Goal: Task Accomplishment & Management: Manage account settings

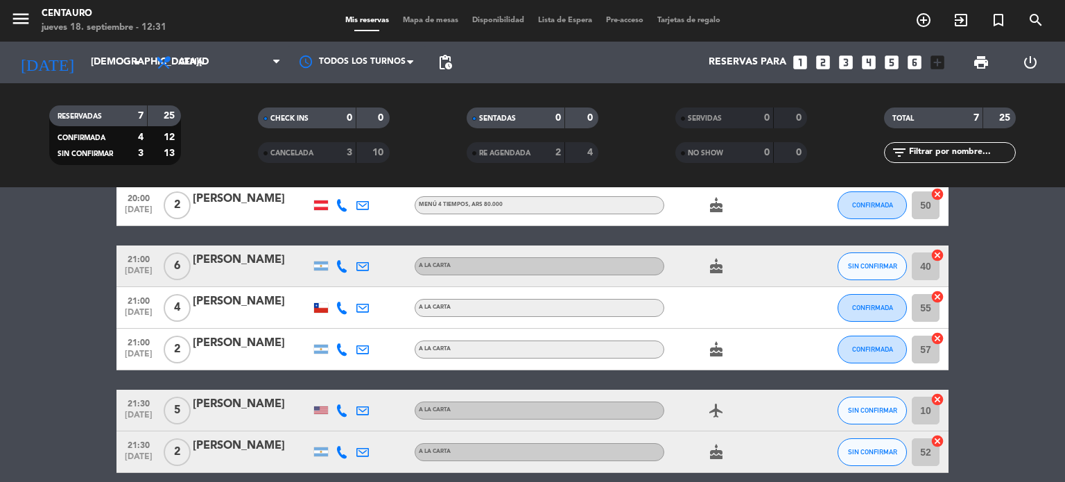
scroll to position [168, 0]
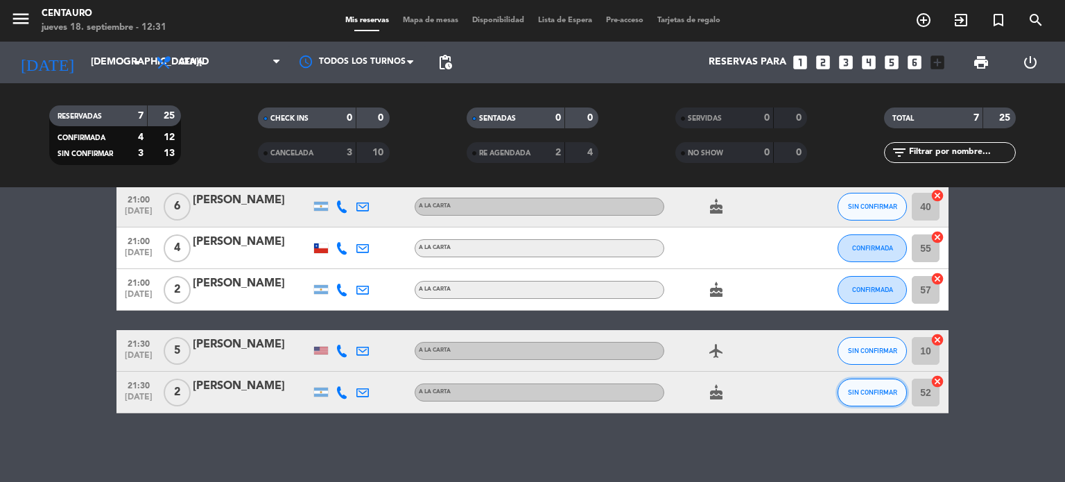
click at [861, 399] on button "SIN CONFIRMAR" at bounding box center [871, 392] width 69 height 28
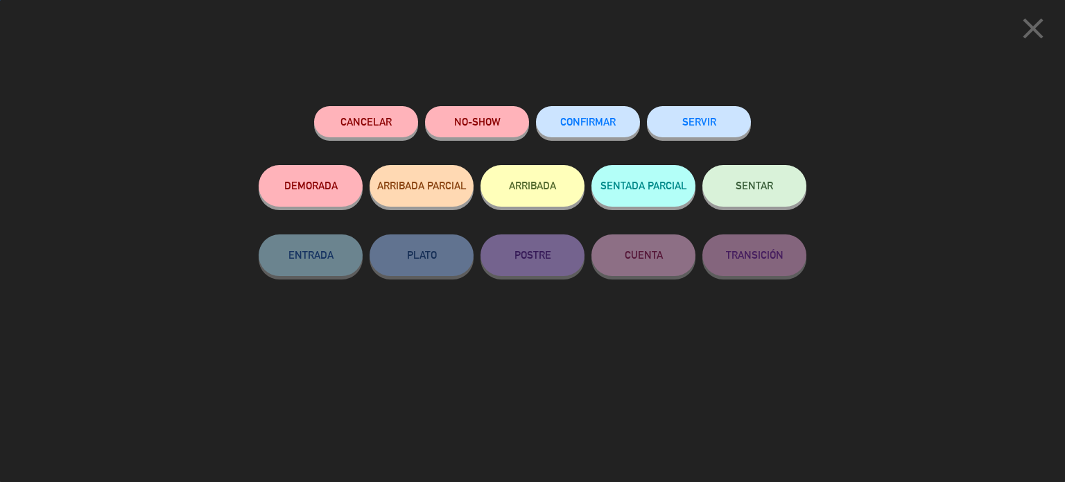
click at [609, 119] on span "CONFIRMAR" at bounding box center [587, 122] width 55 height 12
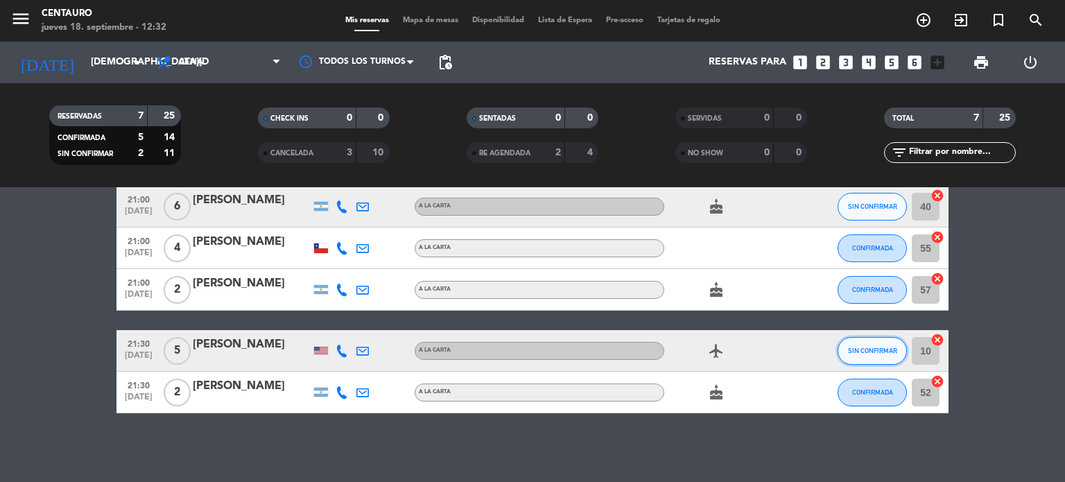
click at [871, 361] on button "SIN CONFIRMAR" at bounding box center [871, 351] width 69 height 28
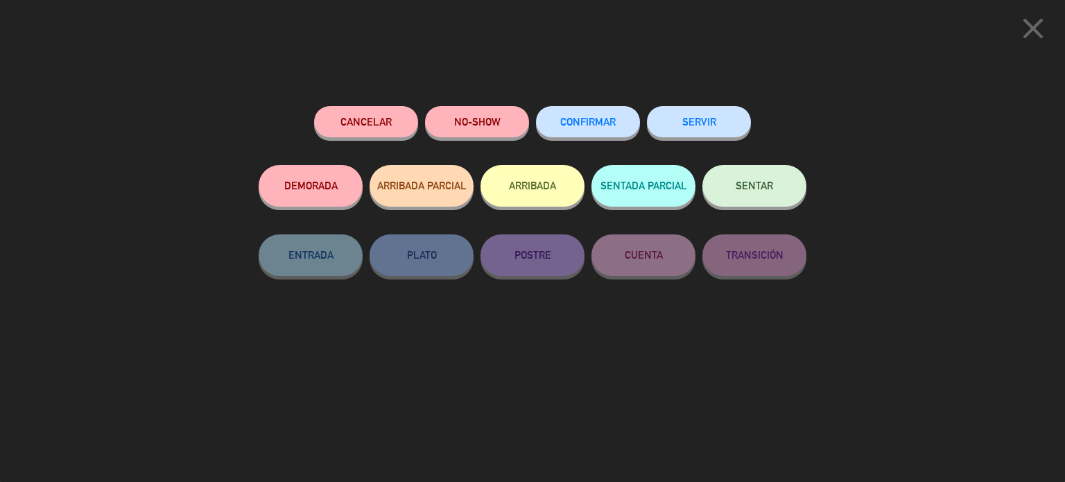
click at [585, 124] on span "CONFIRMAR" at bounding box center [587, 122] width 55 height 12
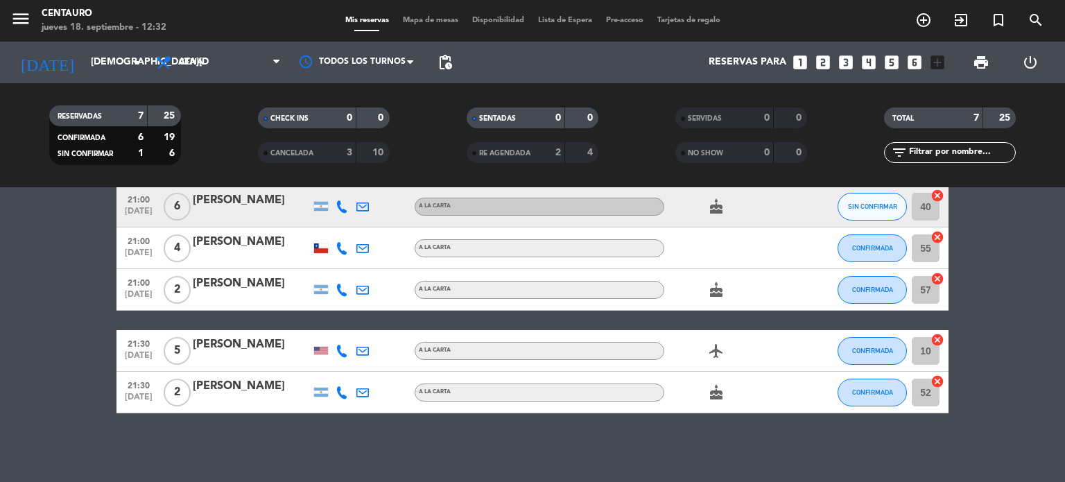
scroll to position [98, 0]
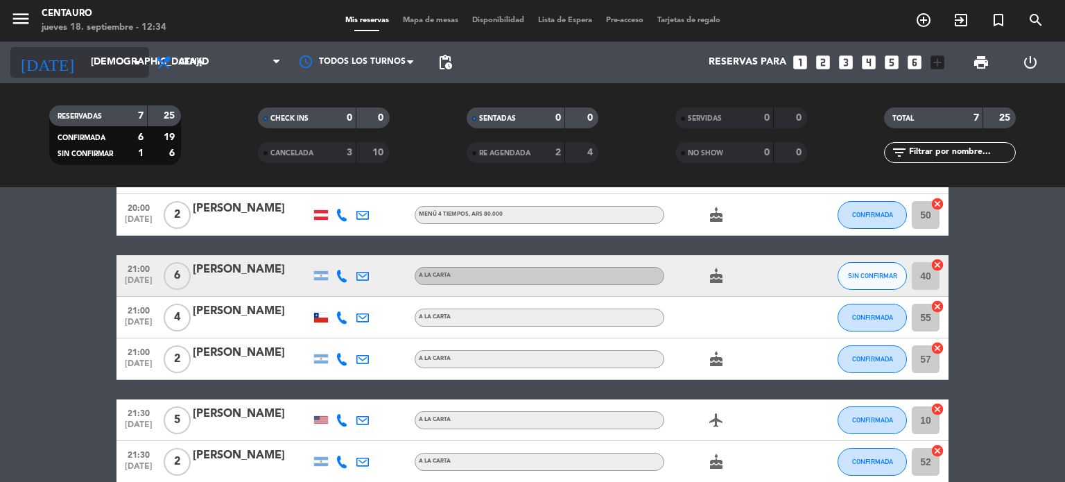
click at [84, 66] on input "[DEMOGRAPHIC_DATA][DATE]" at bounding box center [150, 62] width 132 height 25
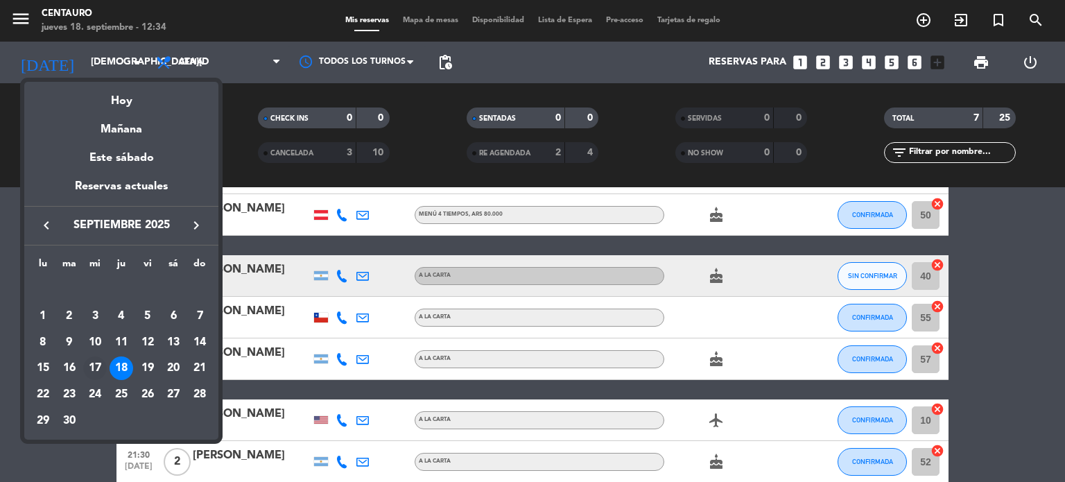
click at [98, 374] on div "17" at bounding box center [95, 368] width 24 height 24
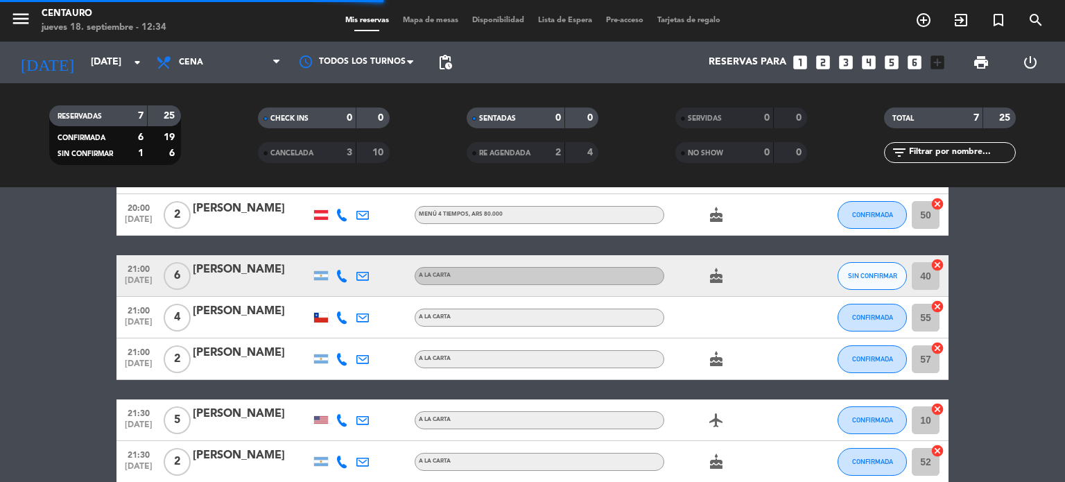
scroll to position [0, 0]
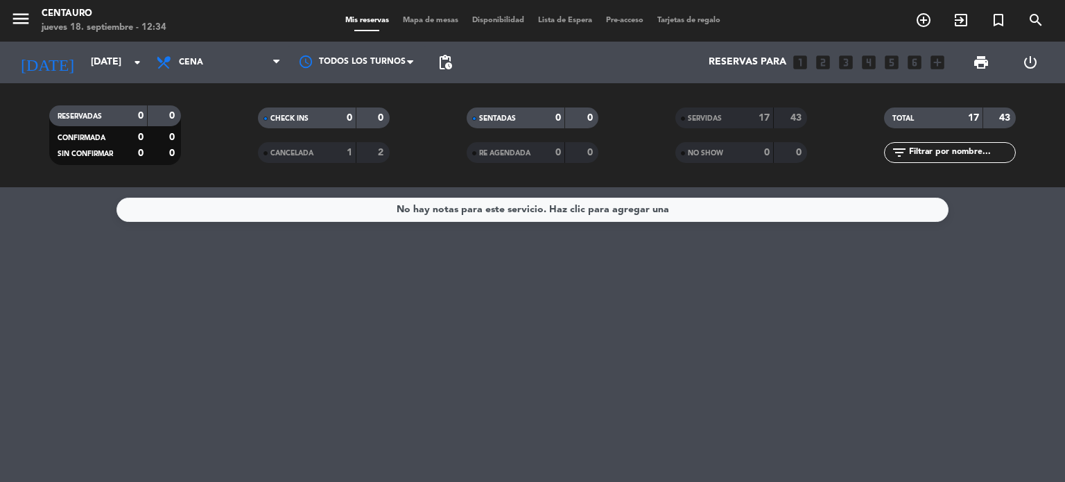
click at [755, 114] on div "17" at bounding box center [756, 118] width 28 height 16
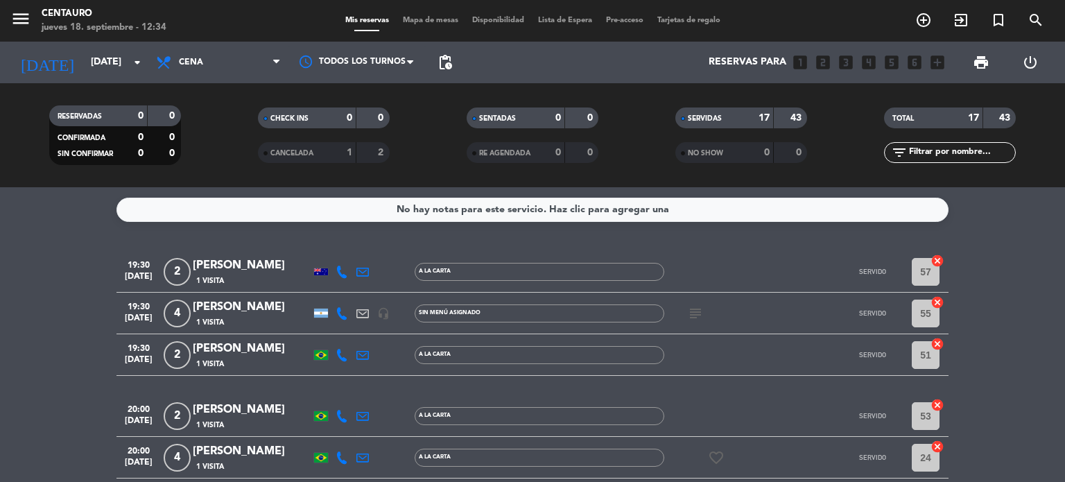
click at [343, 274] on icon at bounding box center [341, 271] width 12 height 12
click at [327, 247] on span "Copiar" at bounding box center [334, 248] width 29 height 15
click at [338, 313] on icon at bounding box center [341, 313] width 12 height 12
click at [317, 289] on span "Copiar" at bounding box center [328, 290] width 29 height 15
click at [335, 290] on span "Copiar" at bounding box center [328, 290] width 29 height 15
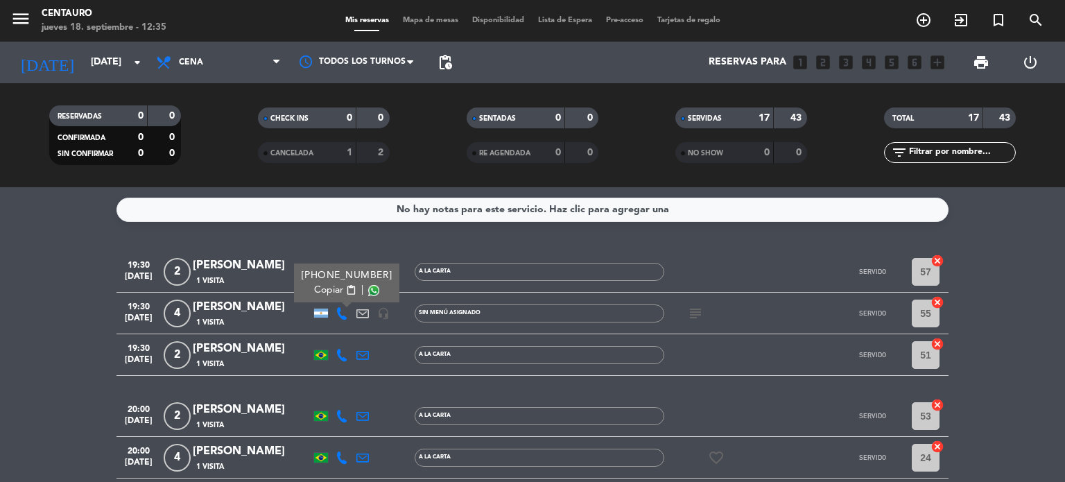
click at [333, 349] on div at bounding box center [341, 354] width 21 height 41
click at [342, 357] on icon at bounding box center [341, 355] width 12 height 12
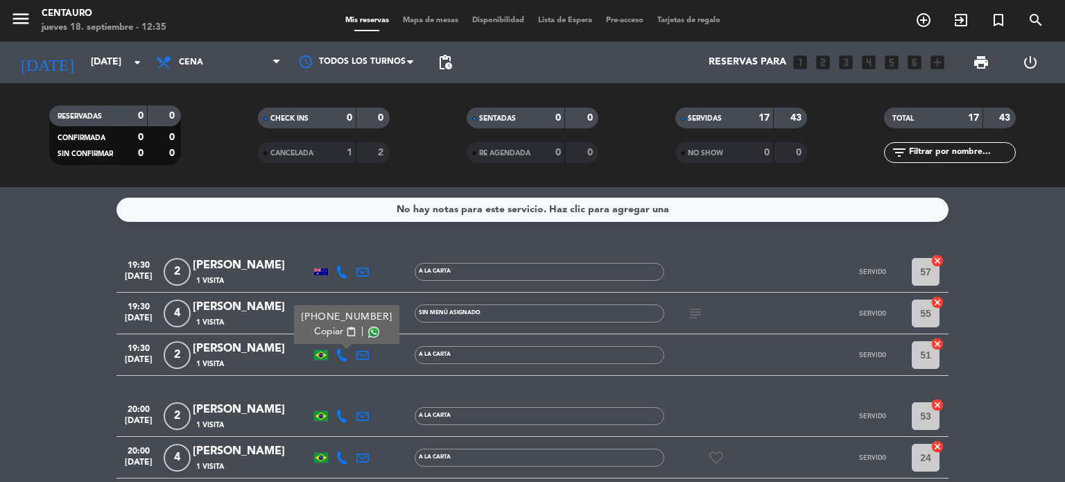
click at [330, 333] on span "Copiar" at bounding box center [328, 331] width 29 height 15
click at [341, 419] on icon at bounding box center [341, 416] width 12 height 12
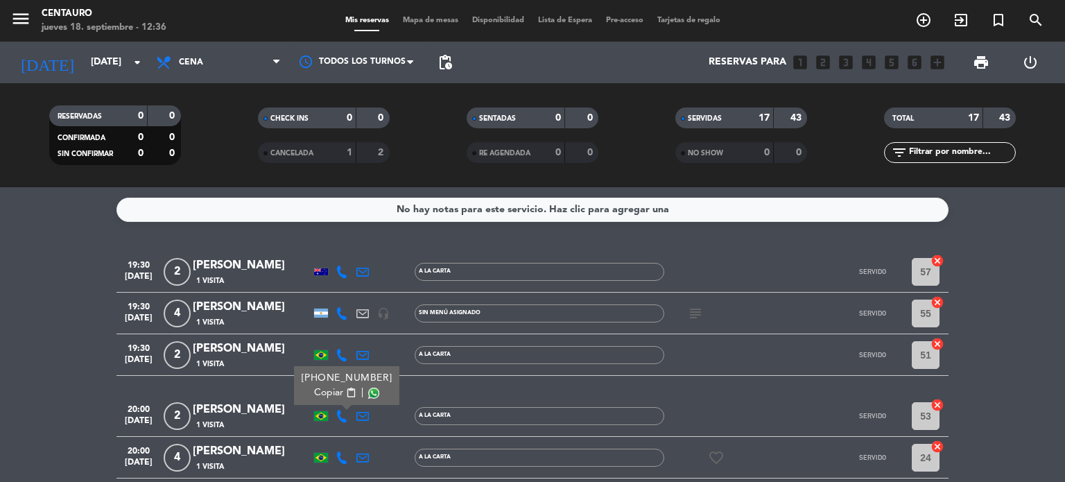
click at [320, 391] on span "Copiar" at bounding box center [328, 392] width 29 height 15
click at [324, 394] on span "Copiar" at bounding box center [328, 392] width 29 height 15
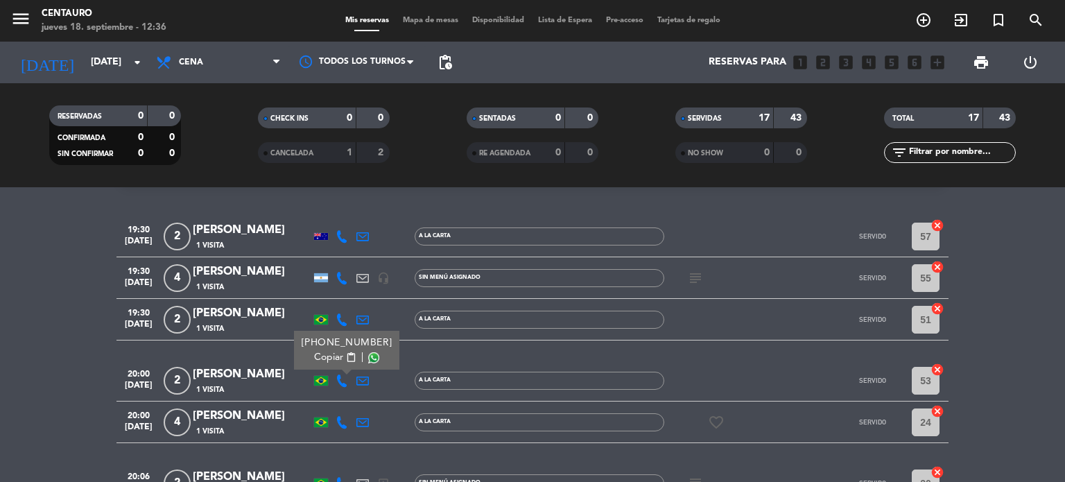
scroll to position [69, 0]
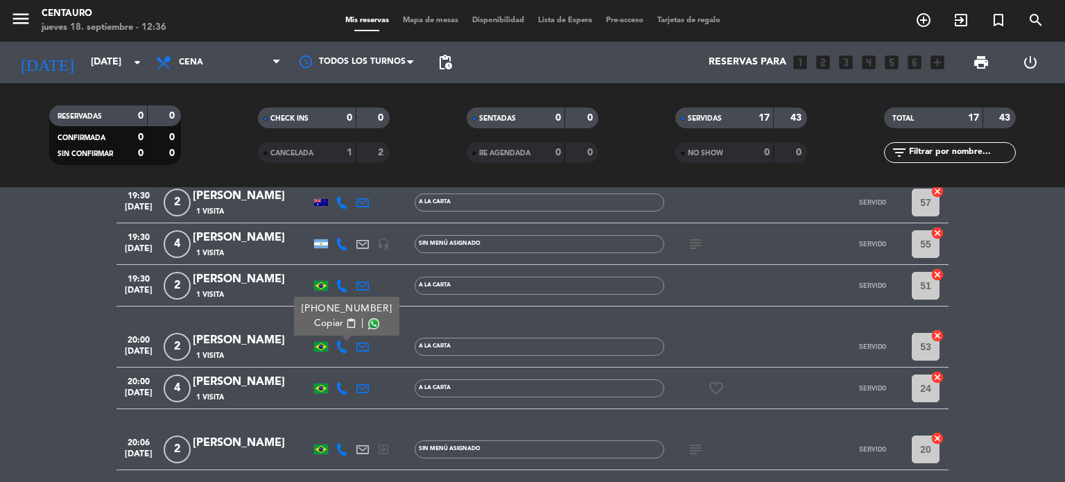
click at [342, 385] on icon at bounding box center [341, 388] width 12 height 12
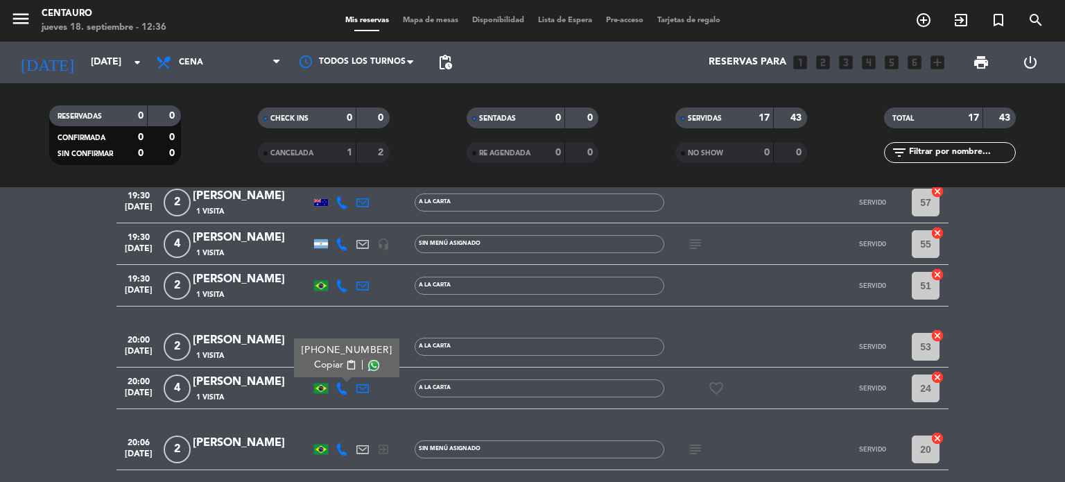
click at [322, 365] on span "Copiar" at bounding box center [328, 365] width 29 height 15
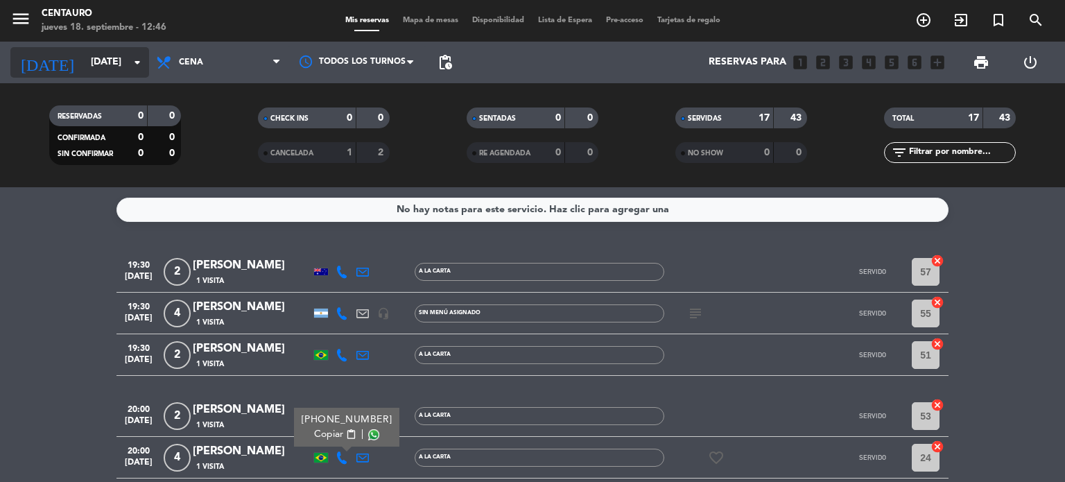
click at [97, 56] on input "[DATE]" at bounding box center [150, 62] width 132 height 25
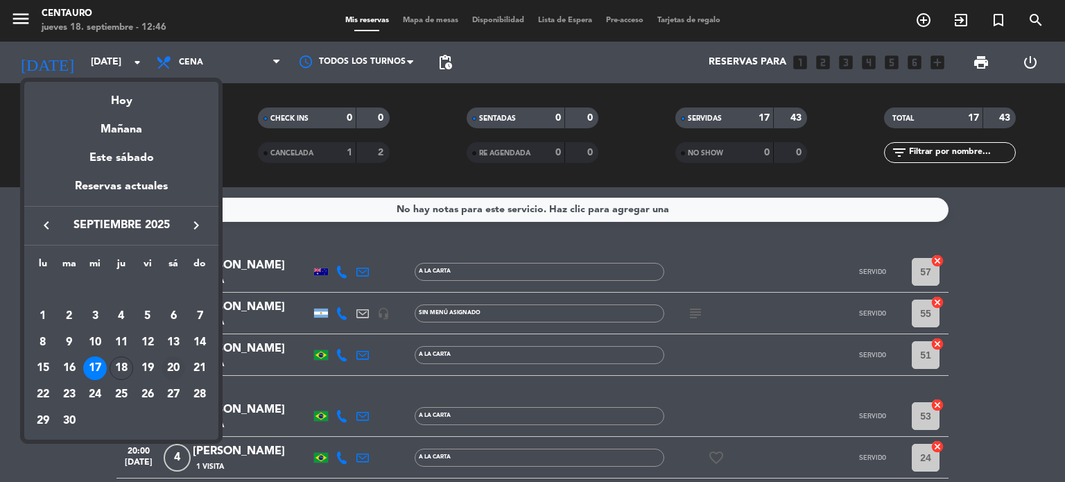
click at [166, 370] on div "20" at bounding box center [173, 368] width 24 height 24
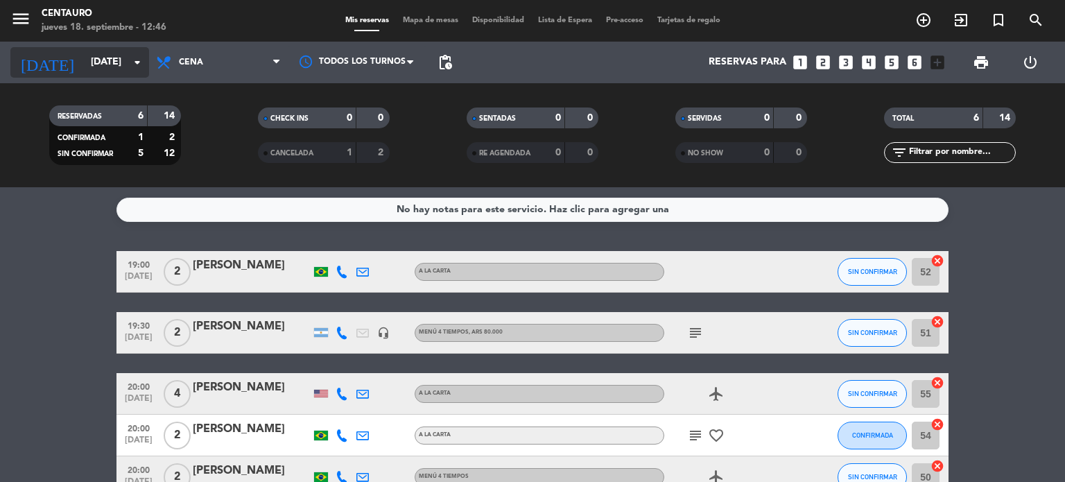
click at [100, 67] on input "[DATE]" at bounding box center [150, 62] width 132 height 25
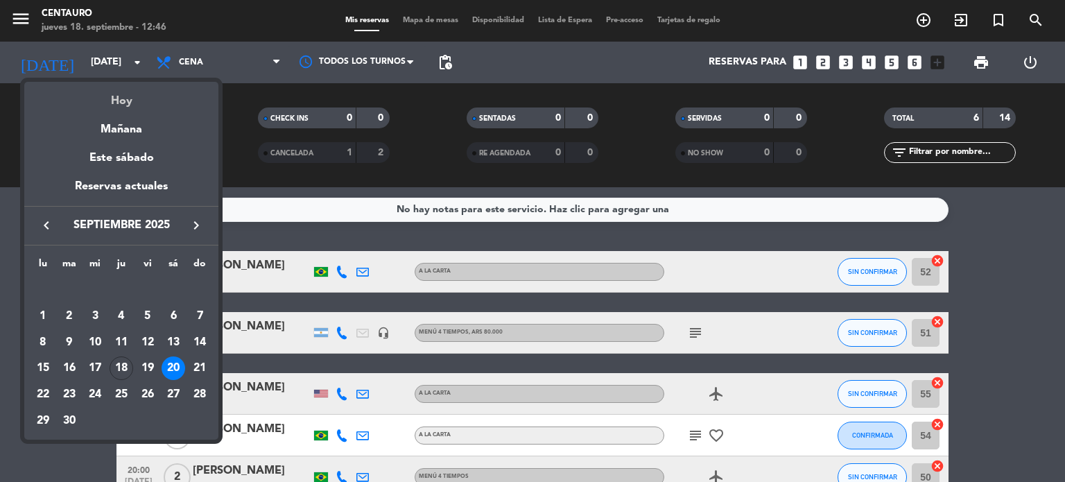
click at [128, 104] on div "Hoy" at bounding box center [121, 96] width 194 height 28
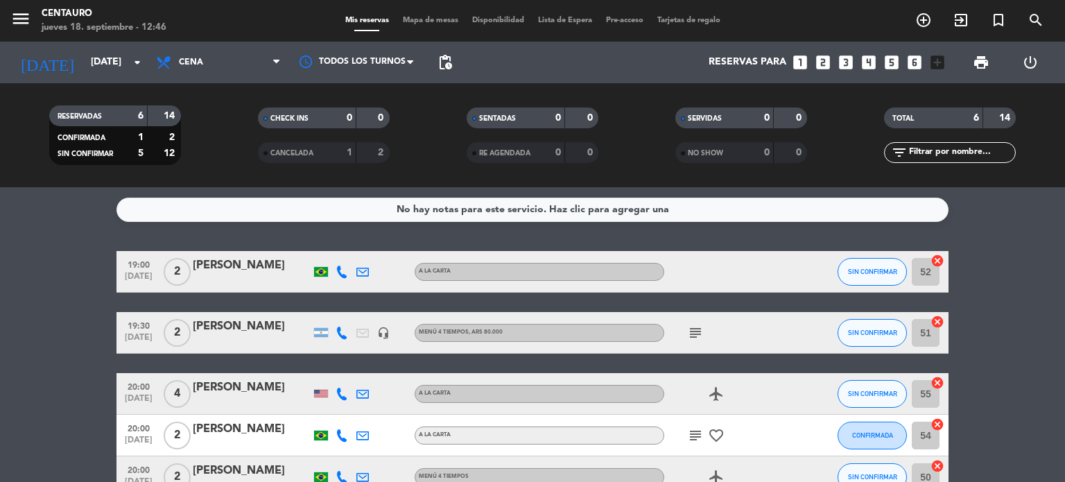
type input "[DEMOGRAPHIC_DATA][DATE]"
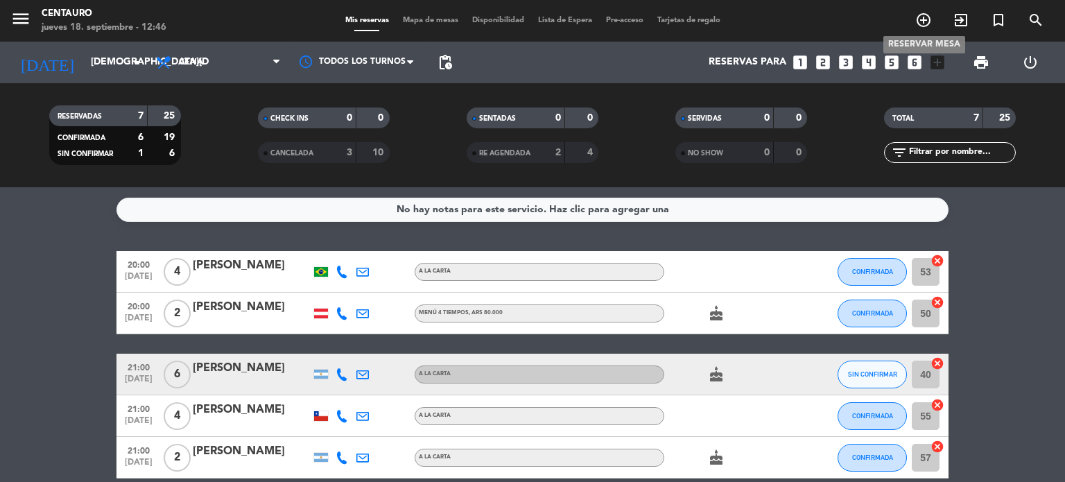
click at [927, 23] on icon "add_circle_outline" at bounding box center [923, 20] width 17 height 17
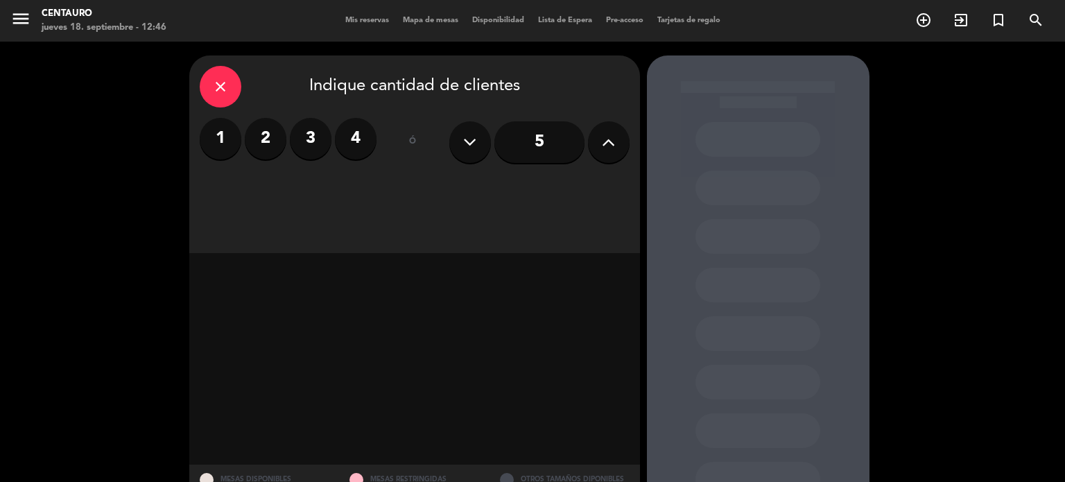
click at [265, 138] on label "2" at bounding box center [266, 139] width 42 height 42
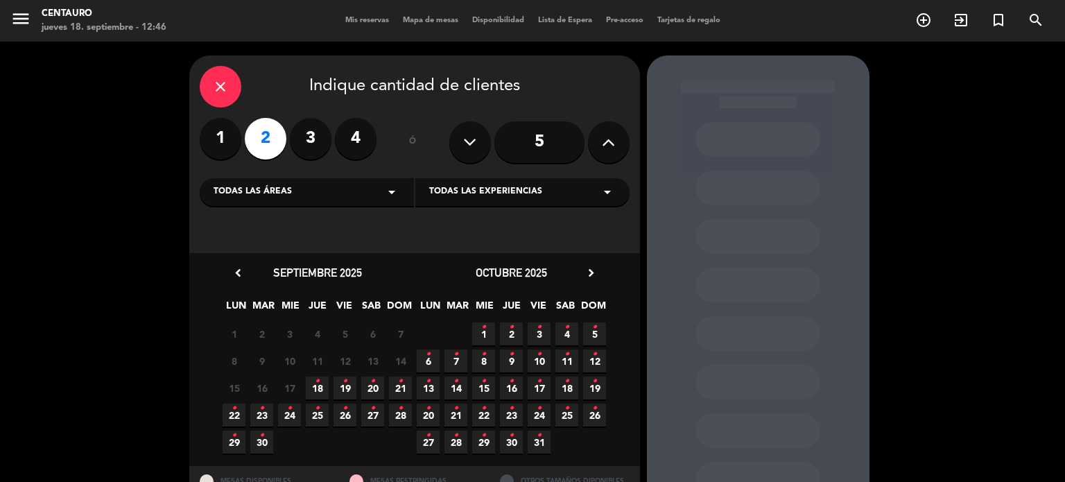
click at [401, 410] on icon "•" at bounding box center [400, 408] width 5 height 22
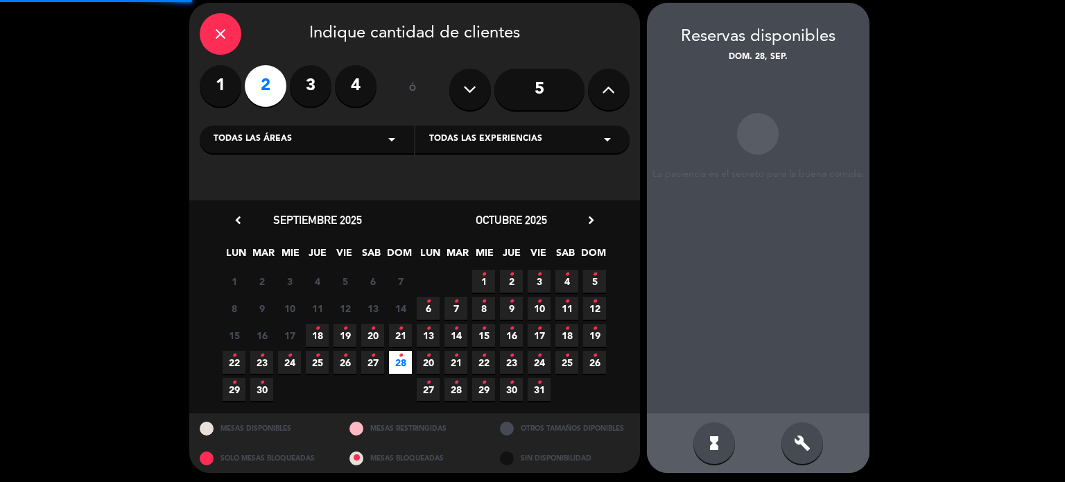
scroll to position [55, 0]
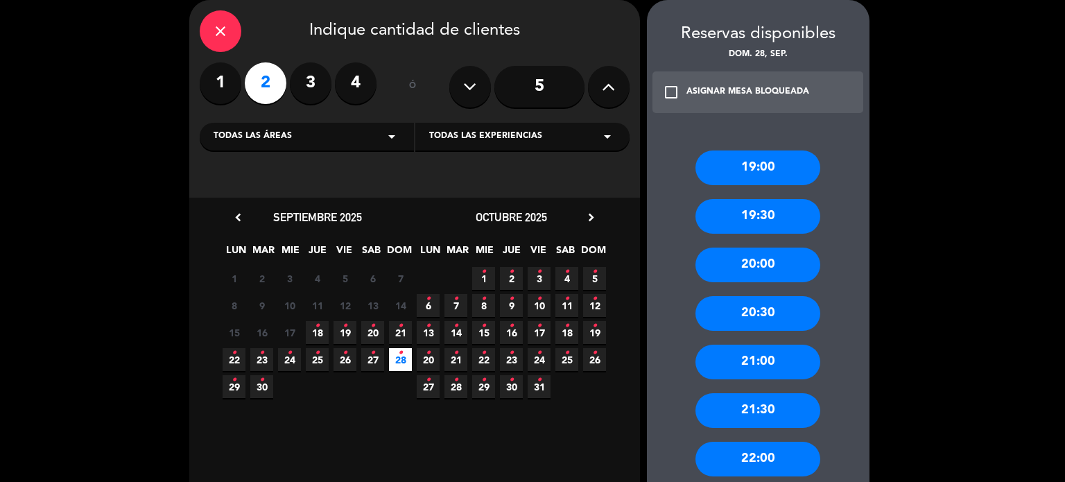
click at [757, 279] on div "20:00" at bounding box center [757, 264] width 125 height 35
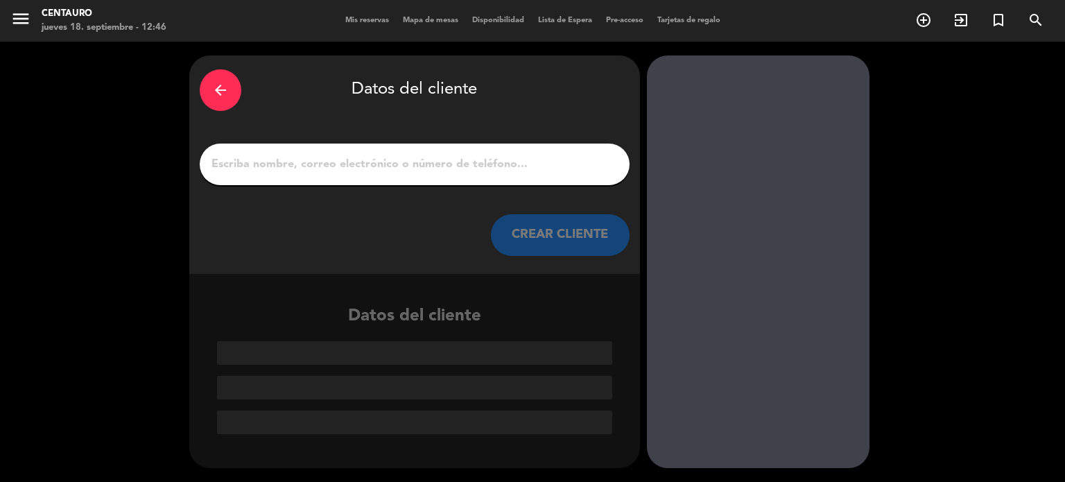
click at [405, 170] on input "1" at bounding box center [414, 164] width 409 height 19
paste input "[PERSON_NAME]"
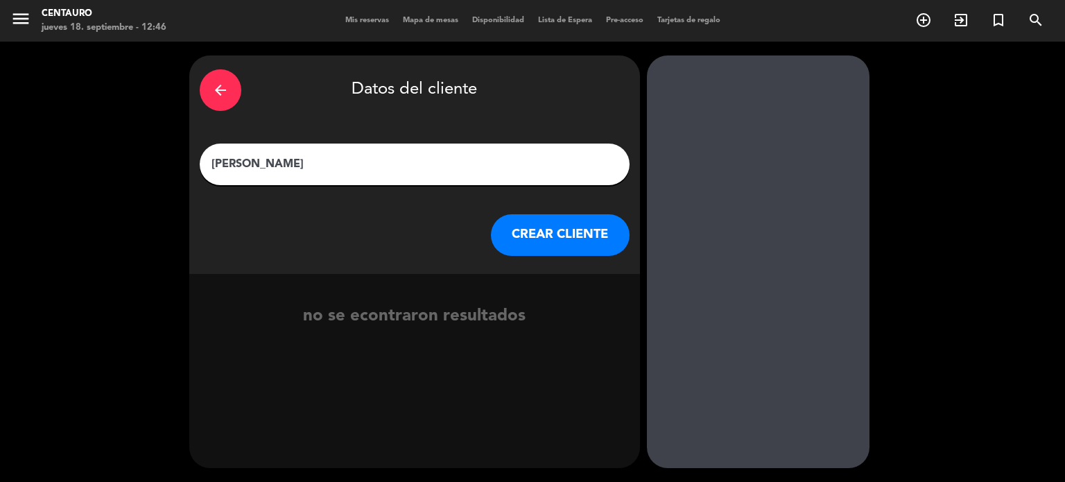
type input "[PERSON_NAME]"
click at [549, 246] on button "CREAR CLIENTE" at bounding box center [560, 235] width 139 height 42
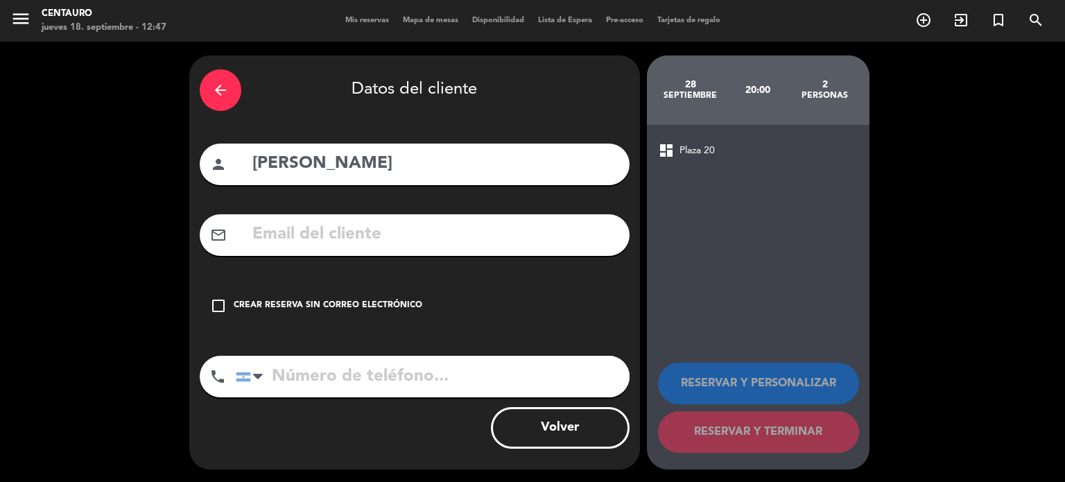
click at [421, 243] on input "text" at bounding box center [435, 234] width 368 height 28
paste input "[EMAIL_ADDRESS][DOMAIN_NAME]"
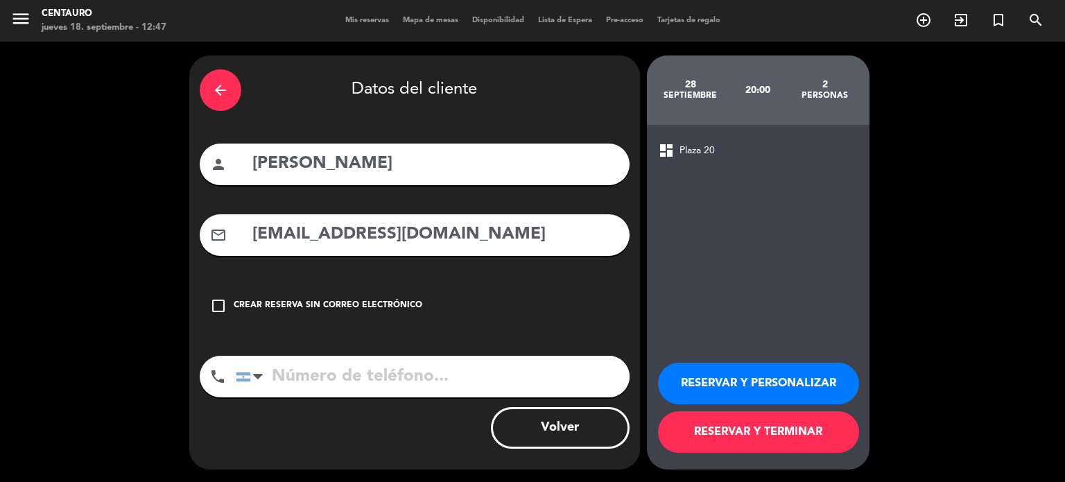
type input "[EMAIL_ADDRESS][DOMAIN_NAME]"
click at [430, 376] on input "tel" at bounding box center [433, 377] width 394 height 42
paste input "[PHONE_NUMBER]"
type input "[PHONE_NUMBER]"
click at [789, 380] on button "RESERVAR Y PERSONALIZAR" at bounding box center [758, 383] width 201 height 42
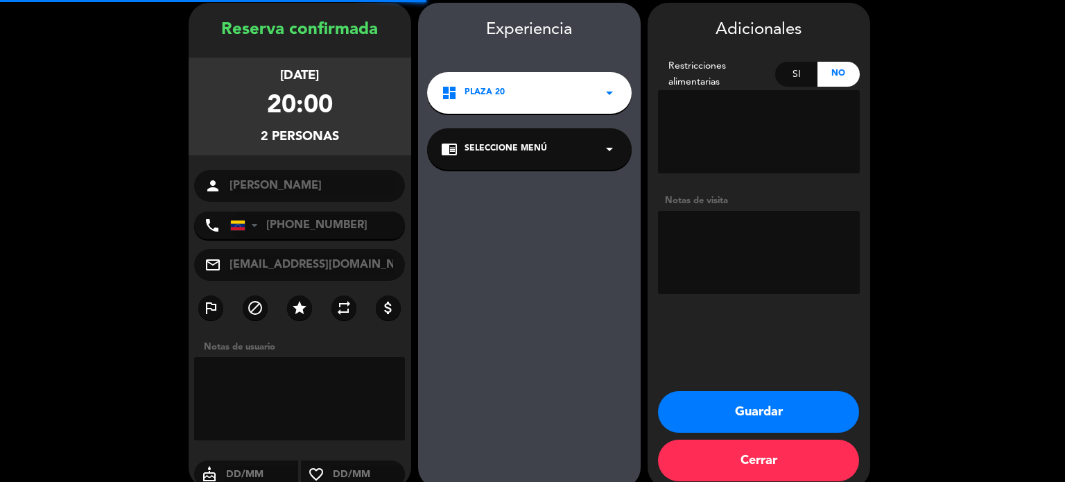
scroll to position [55, 0]
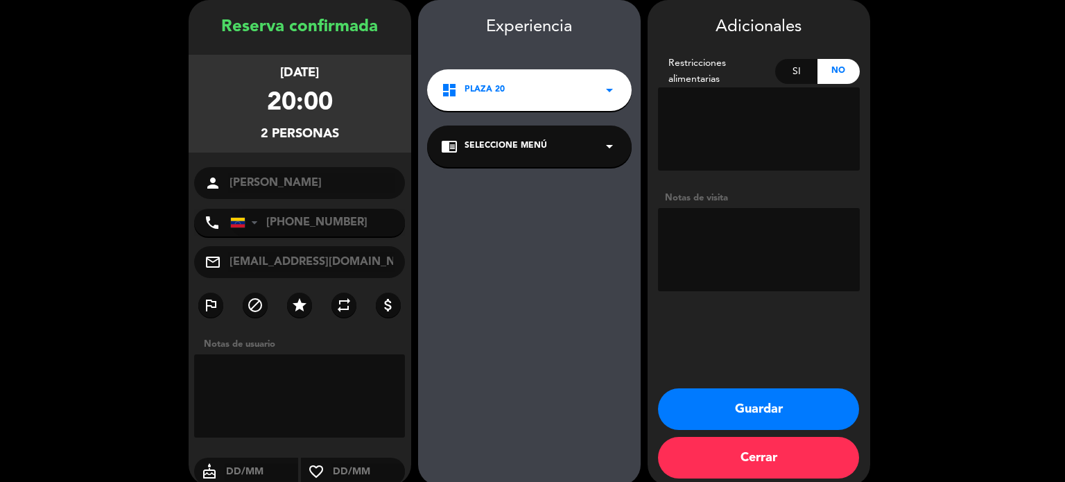
click at [697, 230] on textarea at bounding box center [759, 249] width 202 height 83
paste textarea "Voy [PERSON_NAME] en representación de la única Bodega de vinos que hay en mi t…"
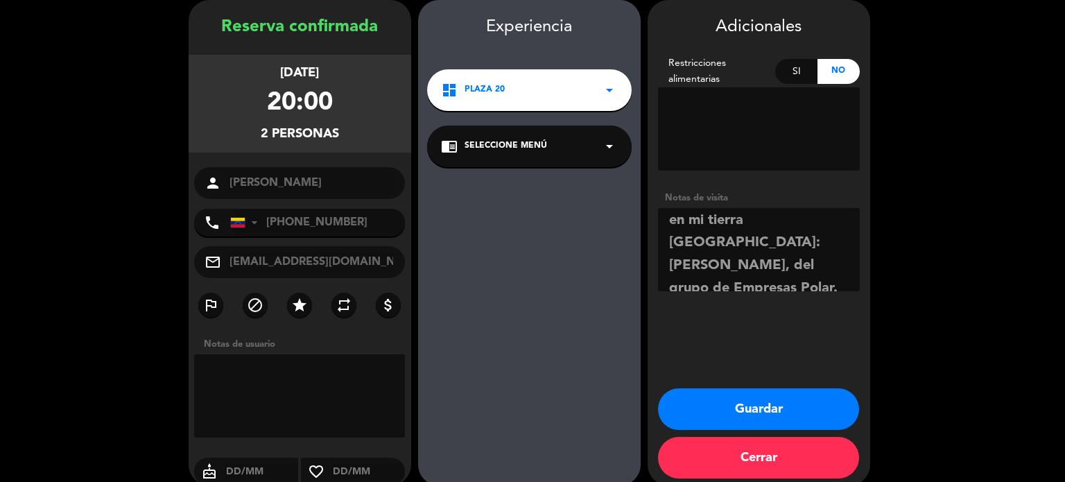
scroll to position [0, 0]
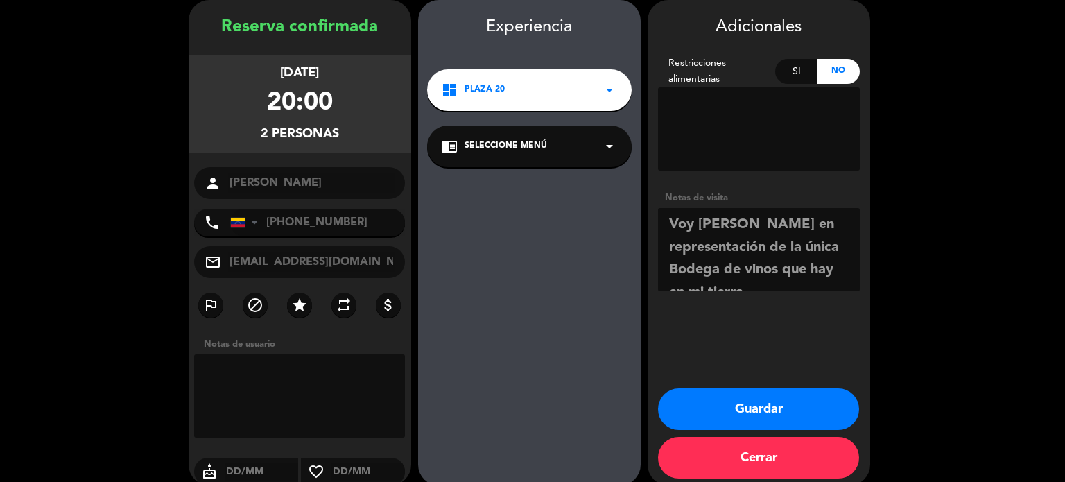
drag, startPoint x: 706, startPoint y: 224, endPoint x: 677, endPoint y: 223, distance: 28.4
click at [677, 223] on textarea at bounding box center [759, 249] width 202 height 83
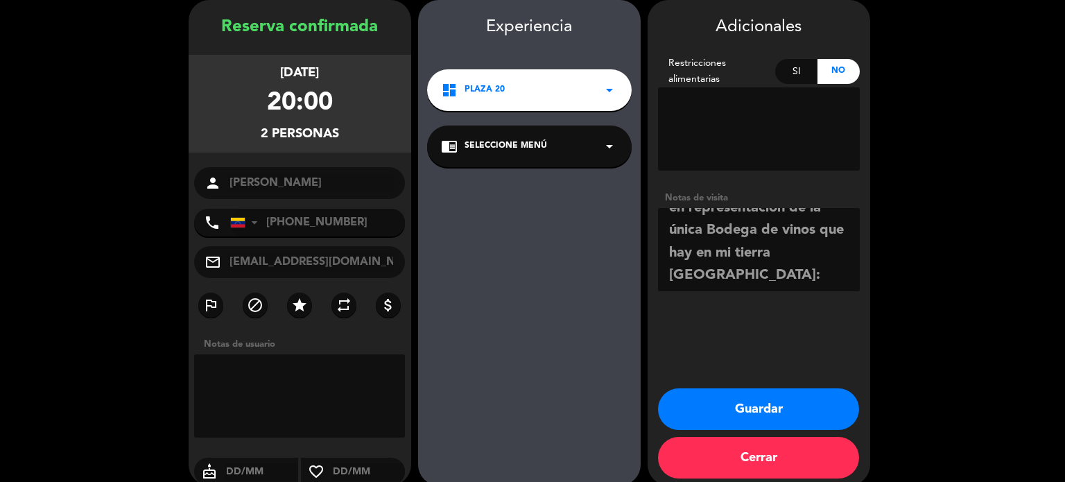
scroll to position [36, 0]
drag, startPoint x: 746, startPoint y: 225, endPoint x: 684, endPoint y: 246, distance: 65.1
click at [684, 246] on textarea at bounding box center [759, 249] width 202 height 83
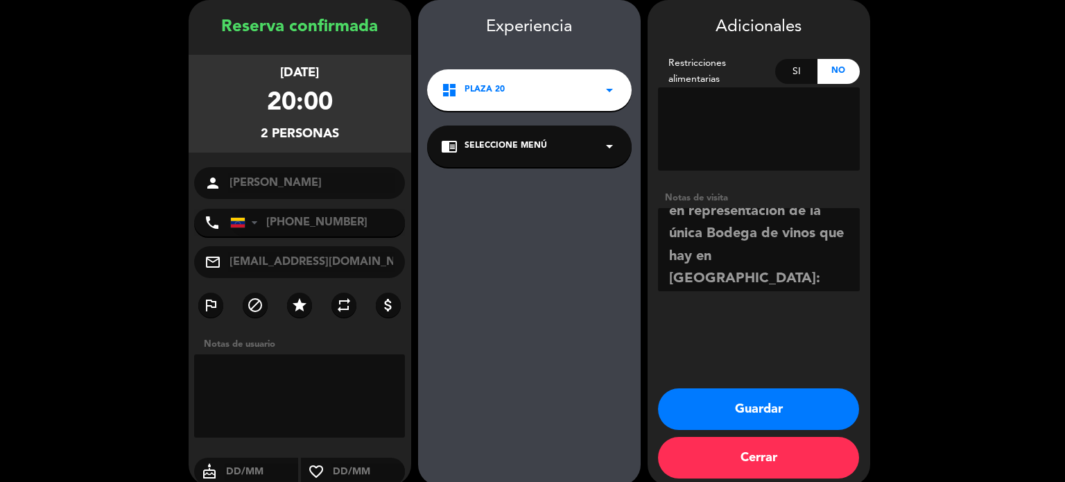
click at [761, 253] on textarea at bounding box center [759, 249] width 202 height 83
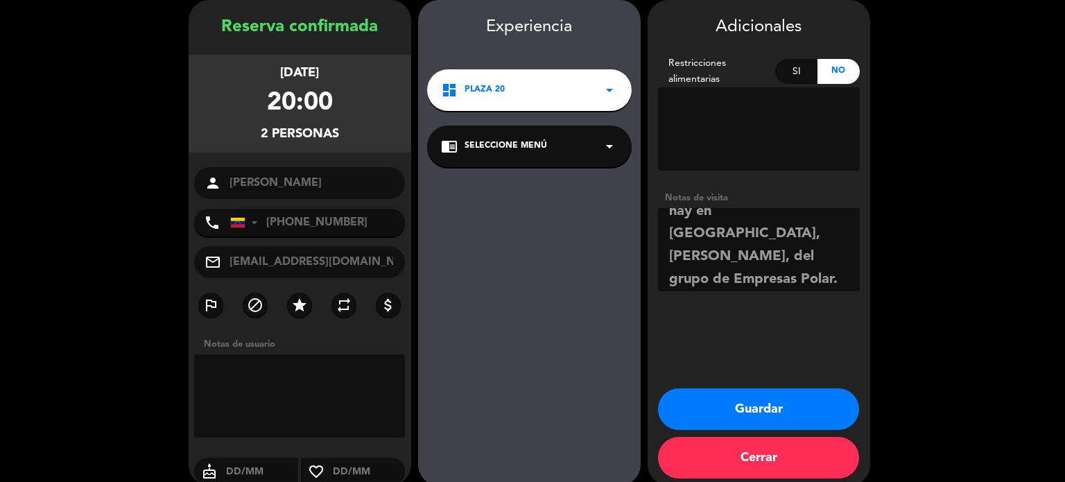
scroll to position [105, 0]
click at [678, 229] on textarea at bounding box center [759, 249] width 202 height 83
drag, startPoint x: 671, startPoint y: 232, endPoint x: 823, endPoint y: 238, distance: 152.6
click at [823, 238] on textarea at bounding box center [759, 249] width 202 height 83
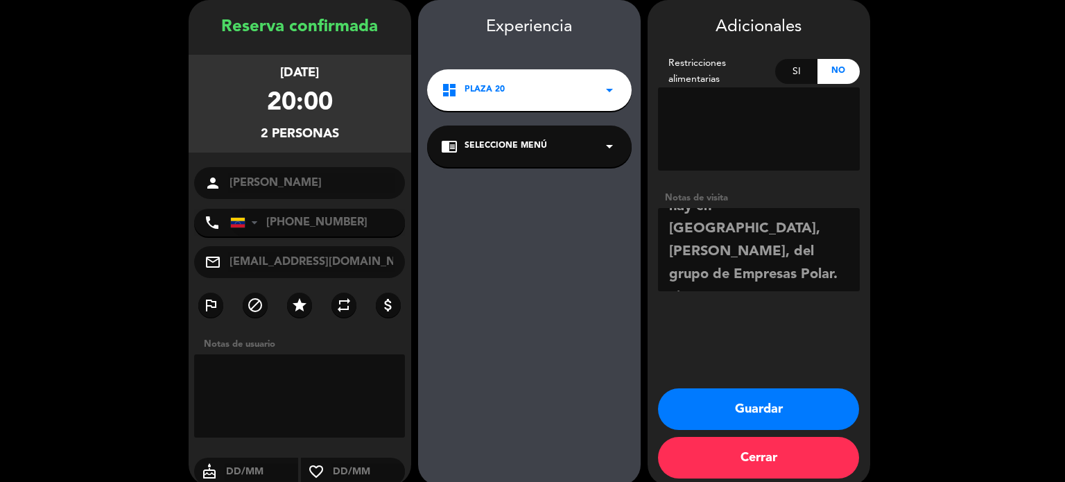
click at [819, 272] on textarea at bounding box center [759, 249] width 202 height 83
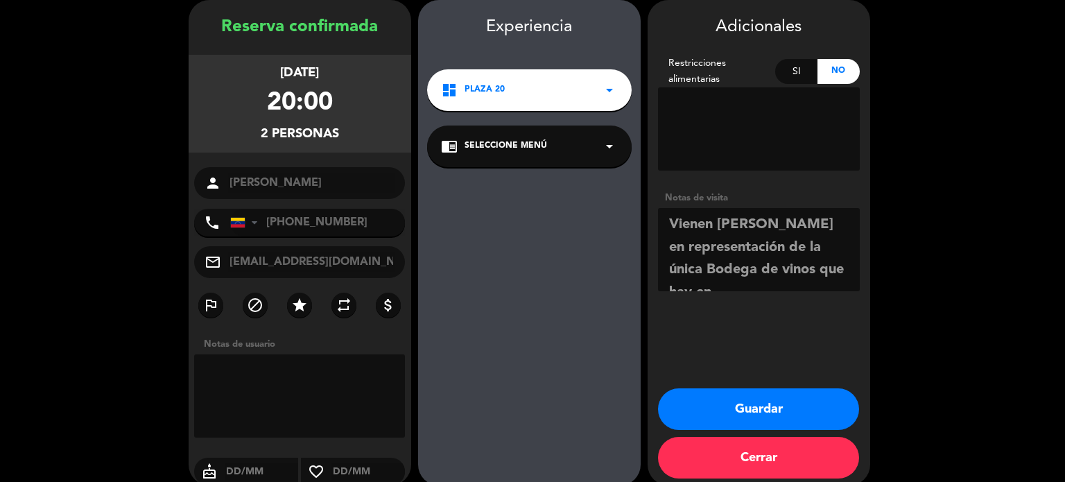
click at [608, 92] on icon "arrow_drop_down" at bounding box center [609, 90] width 17 height 17
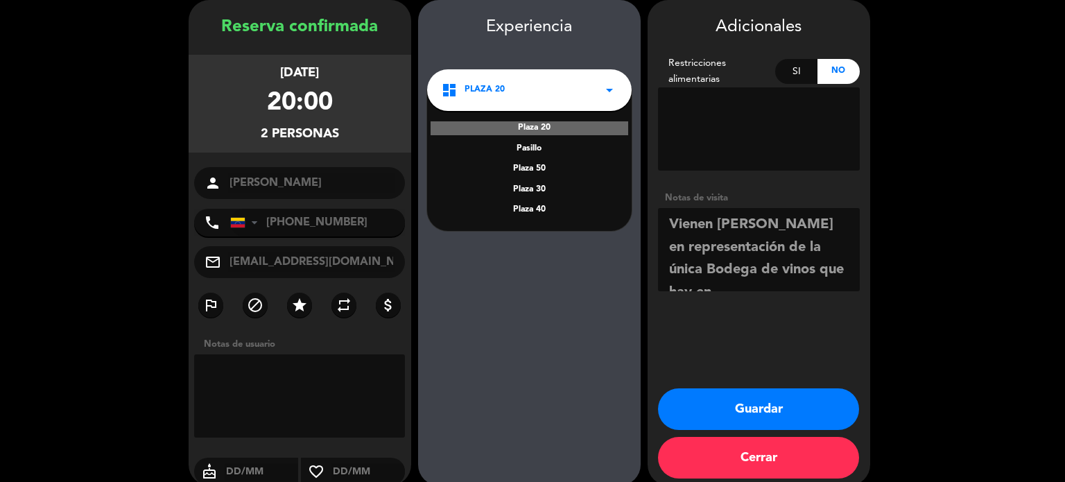
click at [543, 168] on div "Plaza 50" at bounding box center [529, 169] width 177 height 14
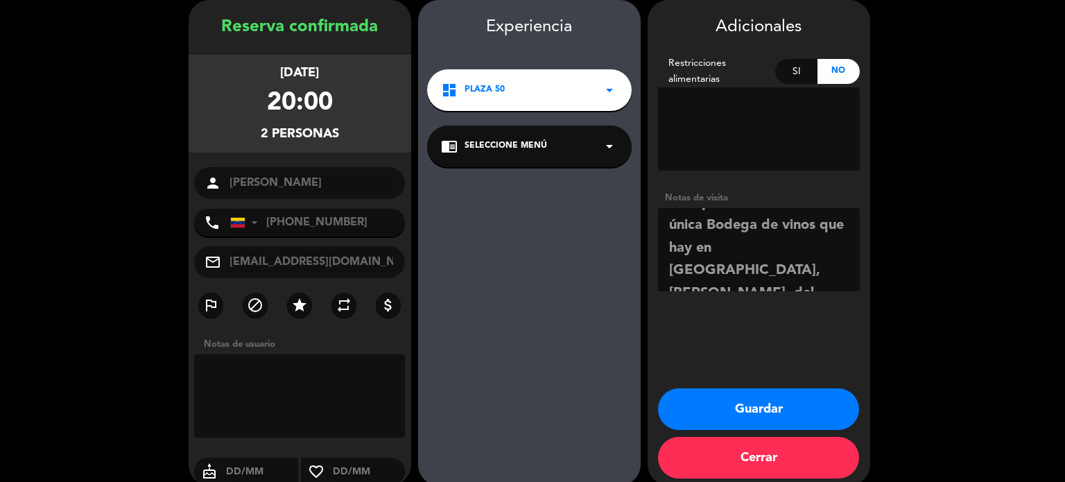
scroll to position [86, 0]
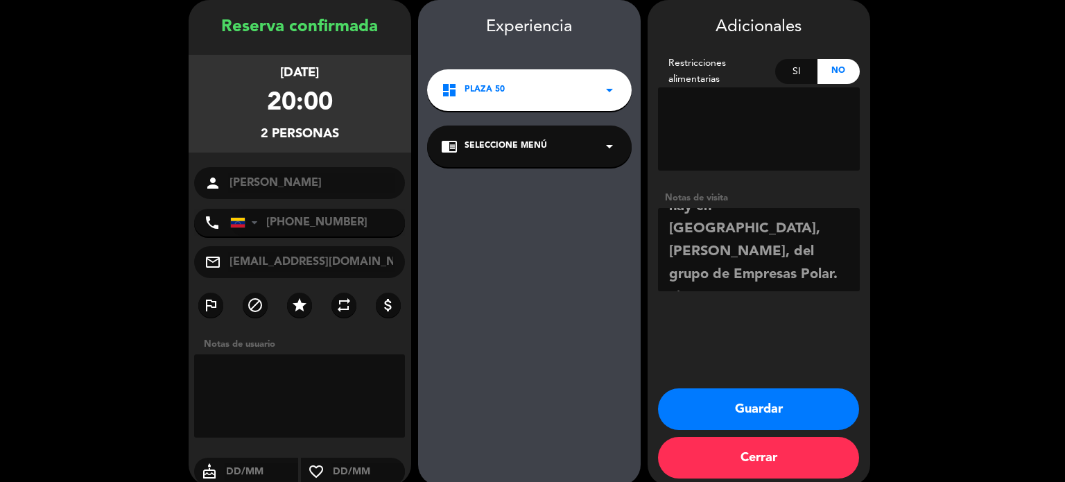
click at [818, 268] on textarea at bounding box center [759, 249] width 202 height 83
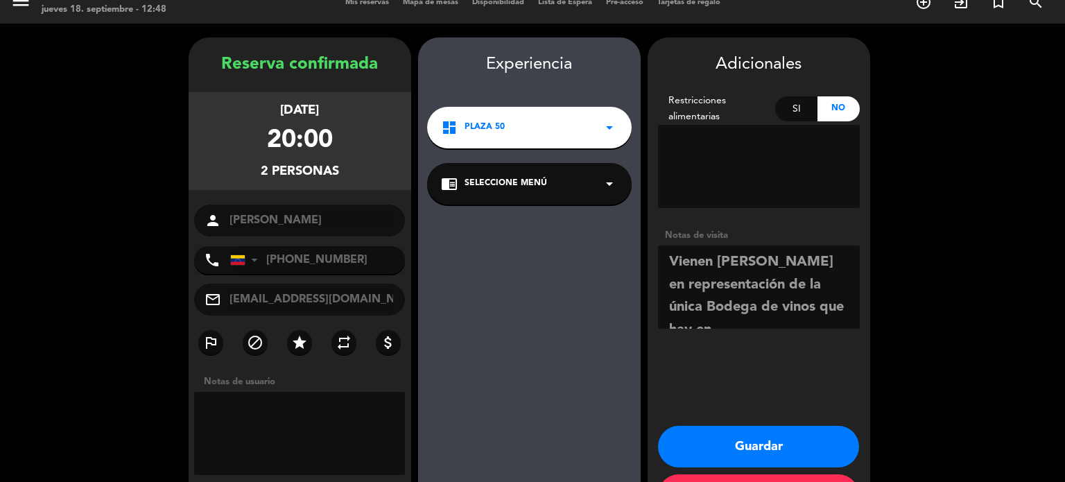
scroll to position [0, 0]
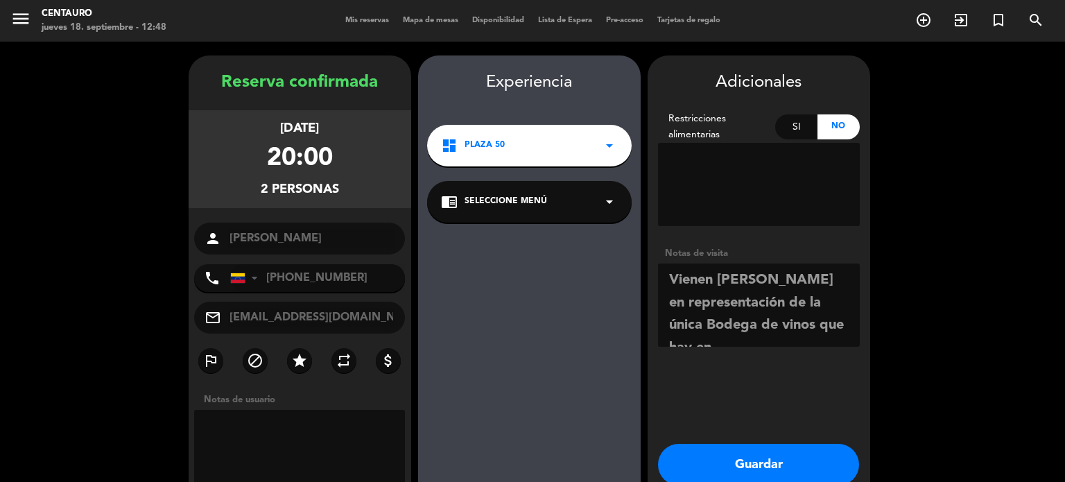
click at [668, 277] on textarea at bounding box center [759, 304] width 202 height 83
click at [805, 281] on textarea at bounding box center [759, 304] width 202 height 83
click at [703, 301] on textarea at bounding box center [759, 304] width 202 height 83
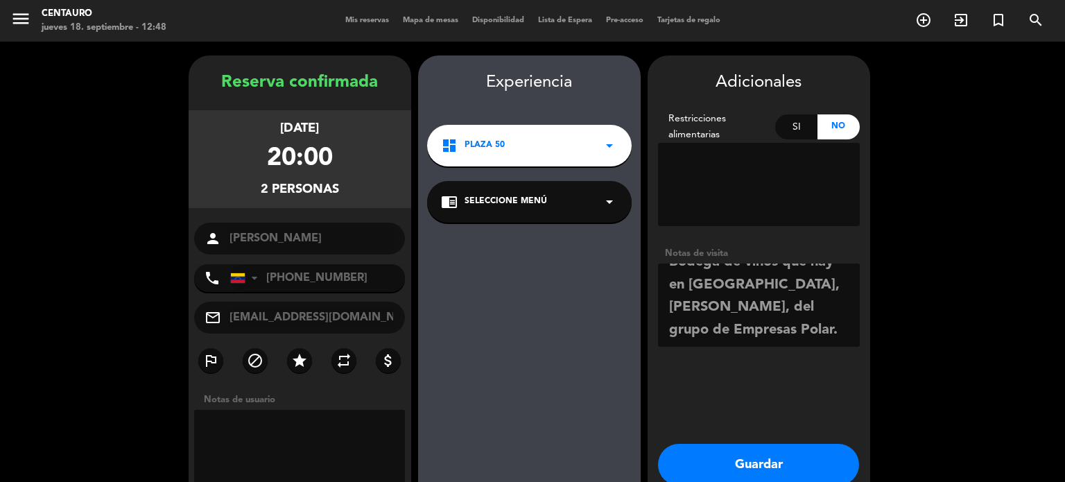
drag, startPoint x: 724, startPoint y: 307, endPoint x: 717, endPoint y: 306, distance: 7.0
click at [717, 306] on textarea at bounding box center [759, 304] width 202 height 83
type textarea "NOTA PARA LUCHO Y TINKY - Vienen [PERSON_NAME][GEOGRAPHIC_DATA] en representaci…"
click at [771, 456] on button "Guardar" at bounding box center [758, 465] width 201 height 42
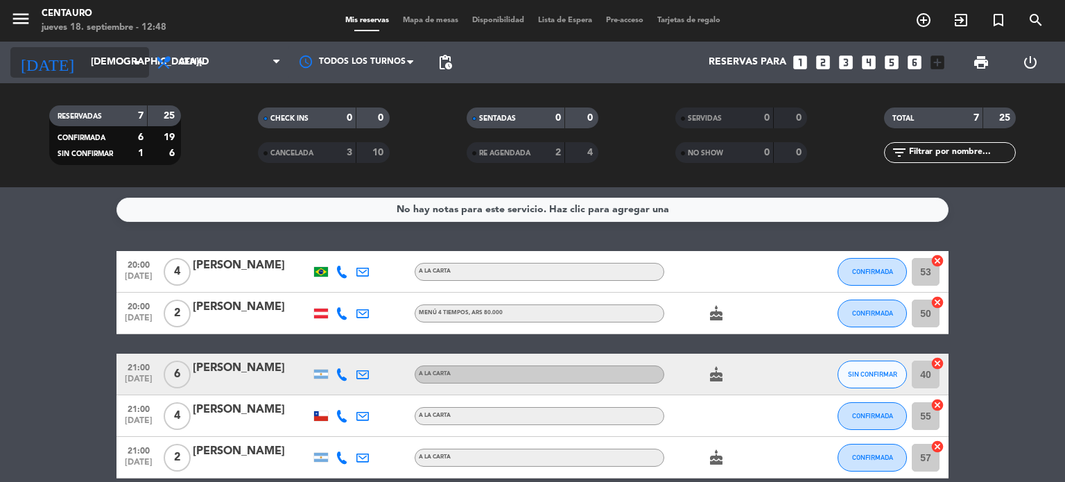
click at [110, 60] on input "[DEMOGRAPHIC_DATA][DATE]" at bounding box center [150, 62] width 132 height 25
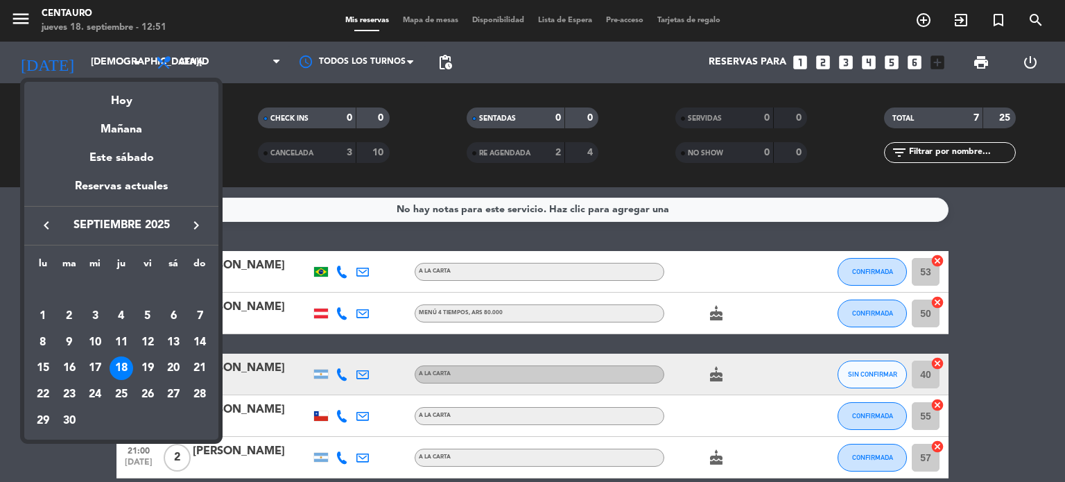
click at [1039, 281] on div at bounding box center [532, 241] width 1065 height 482
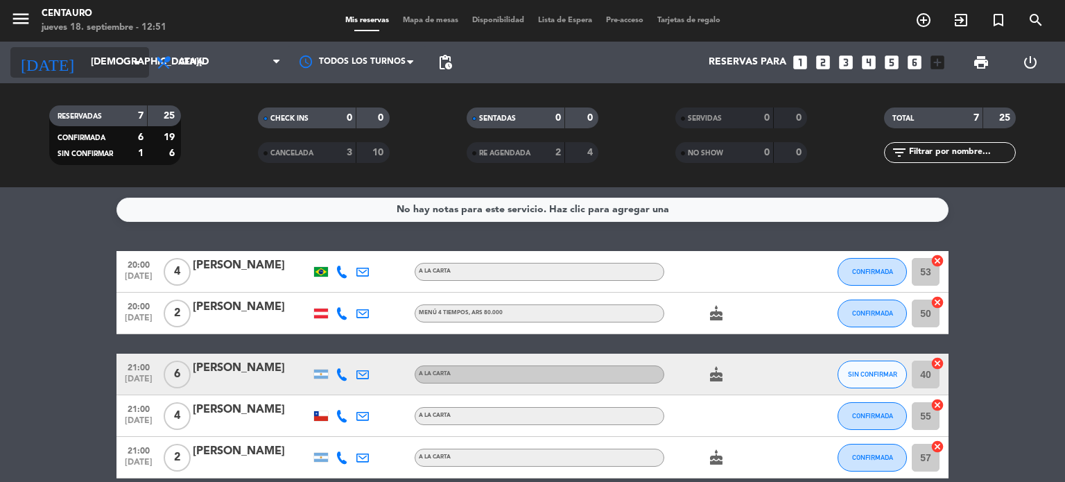
click at [94, 58] on input "[DEMOGRAPHIC_DATA][DATE]" at bounding box center [150, 62] width 132 height 25
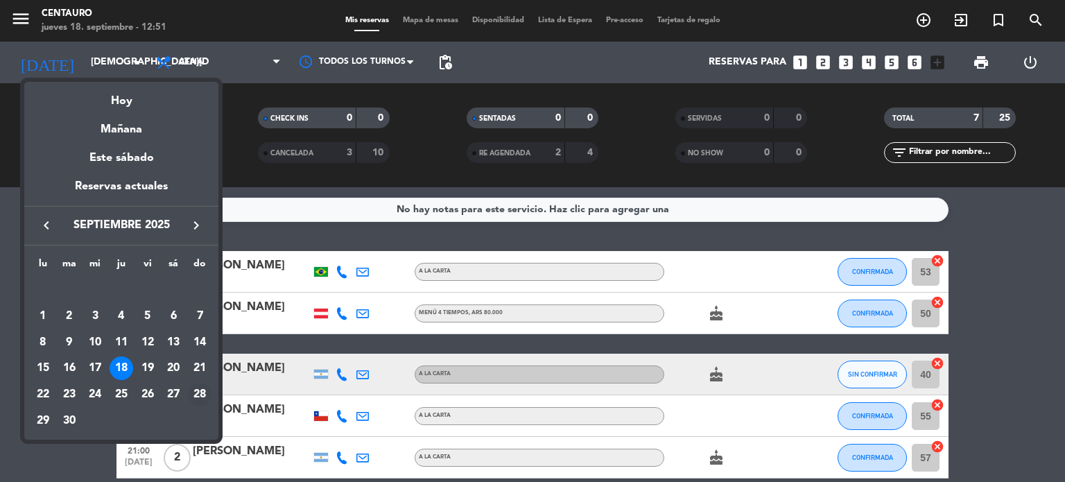
click at [209, 390] on div "28" at bounding box center [200, 395] width 24 height 24
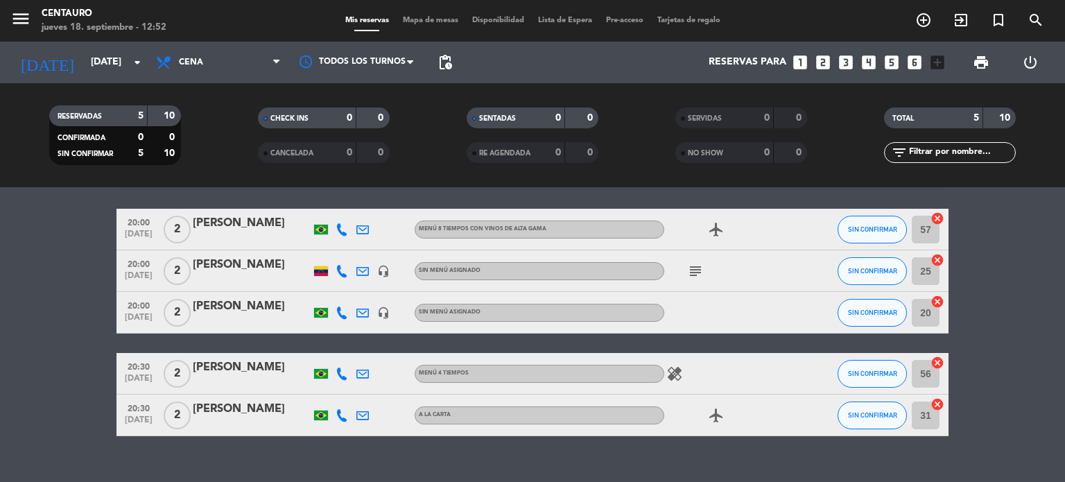
scroll to position [65, 0]
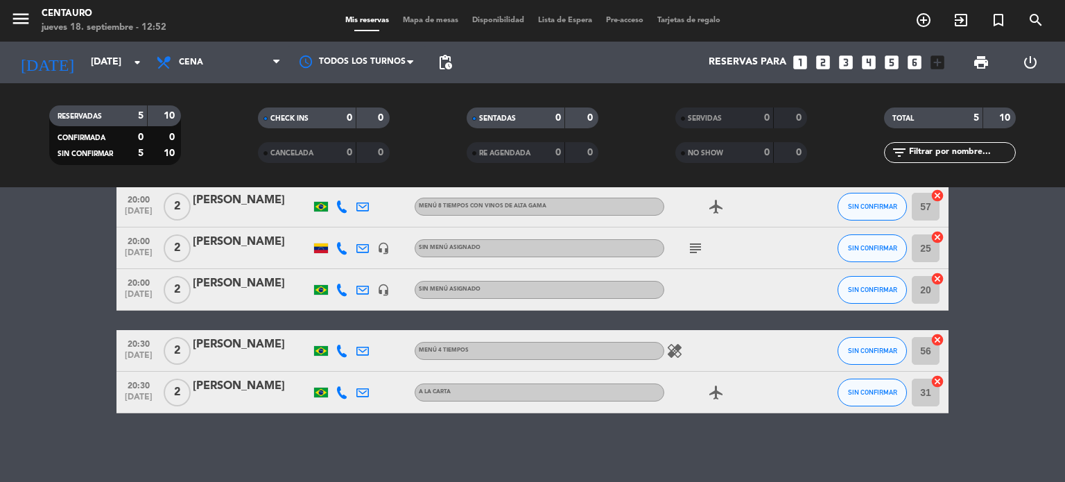
click at [141, 244] on span "20:00" at bounding box center [138, 240] width 35 height 16
click at [278, 247] on div "[PERSON_NAME]" at bounding box center [252, 242] width 118 height 18
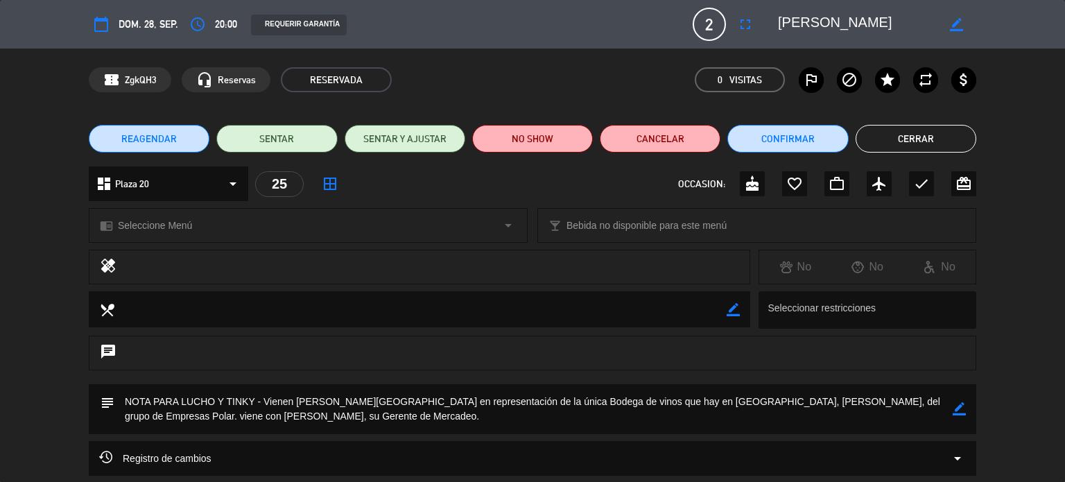
click at [230, 182] on icon "arrow_drop_down" at bounding box center [233, 183] width 17 height 17
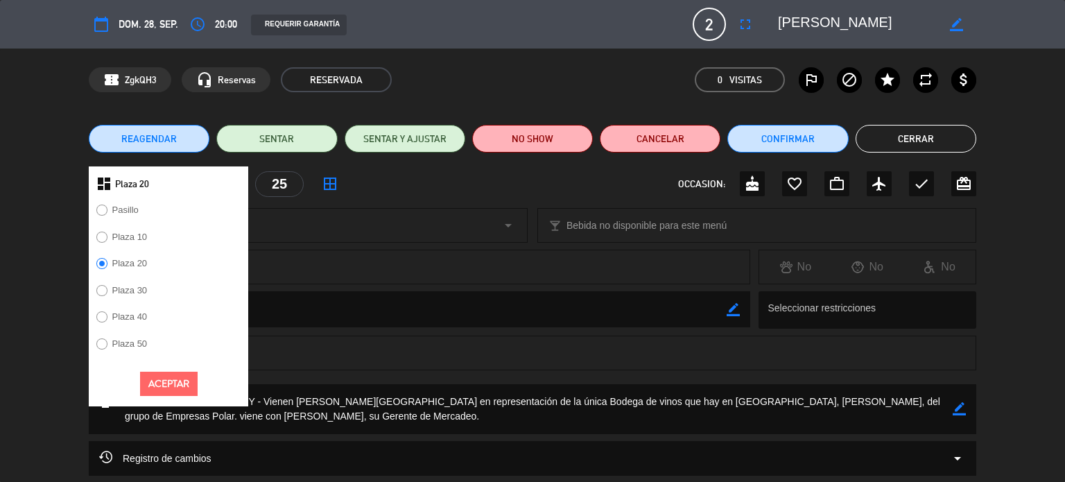
click at [128, 344] on label "Plaza 50" at bounding box center [129, 343] width 35 height 9
click at [186, 383] on button "Aceptar" at bounding box center [169, 383] width 58 height 24
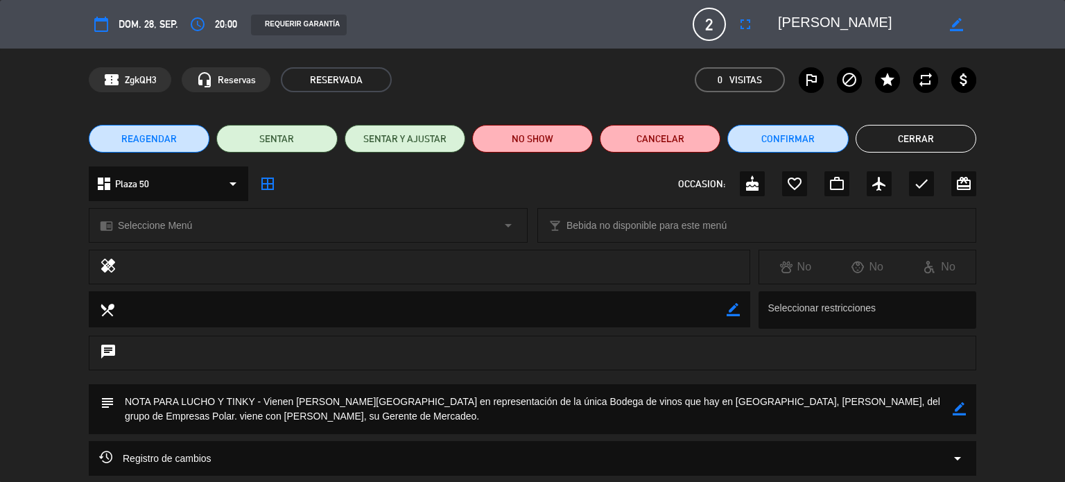
click at [936, 142] on button "Cerrar" at bounding box center [915, 139] width 121 height 28
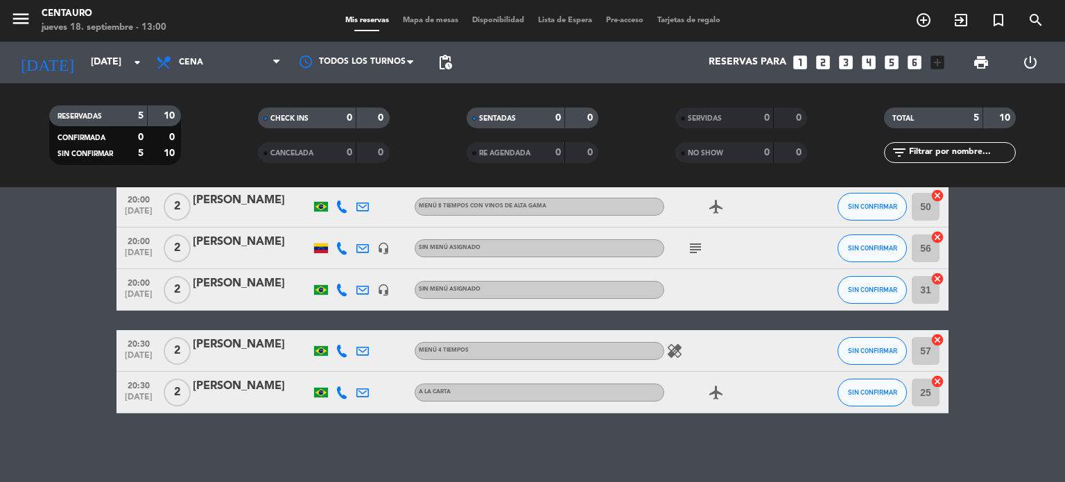
scroll to position [0, 0]
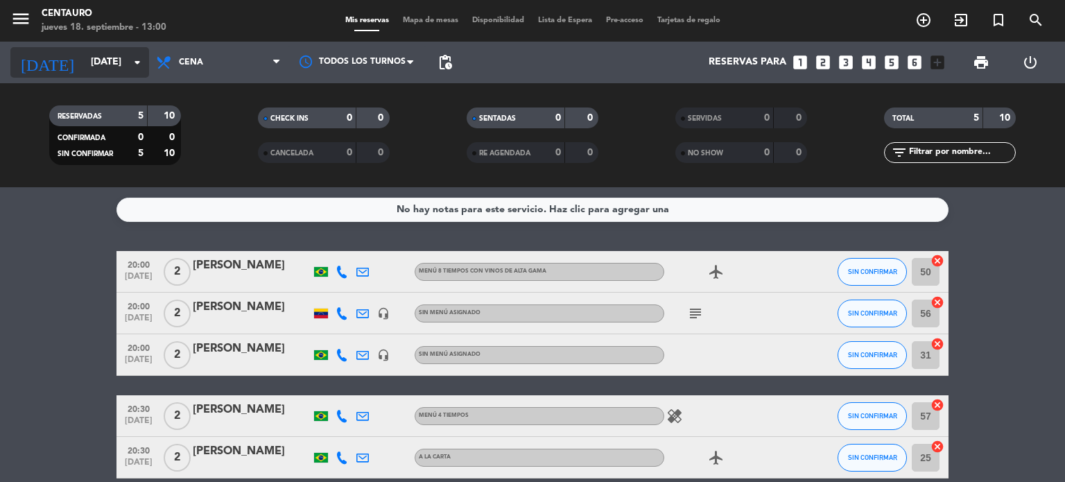
click at [84, 55] on input "[DATE]" at bounding box center [150, 62] width 132 height 25
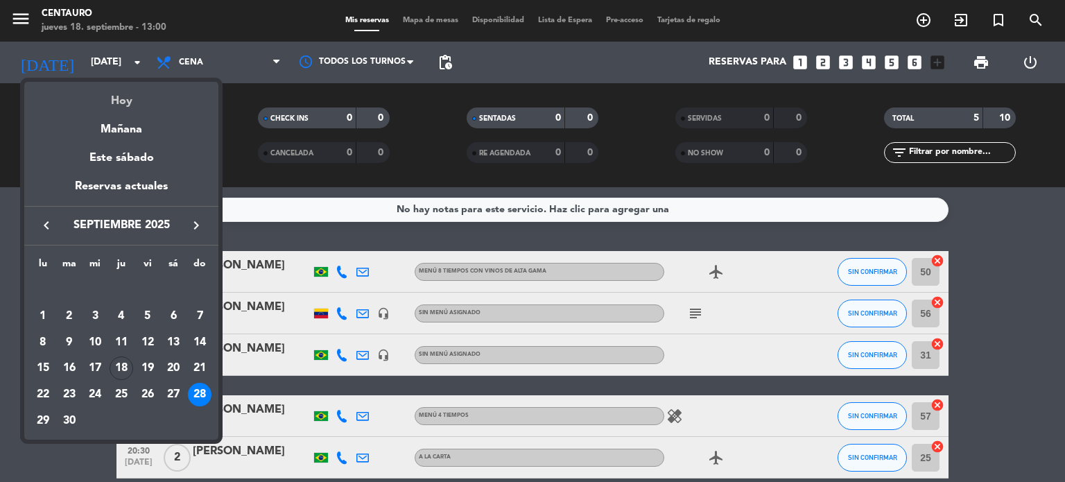
click at [99, 103] on div "Hoy" at bounding box center [121, 96] width 194 height 28
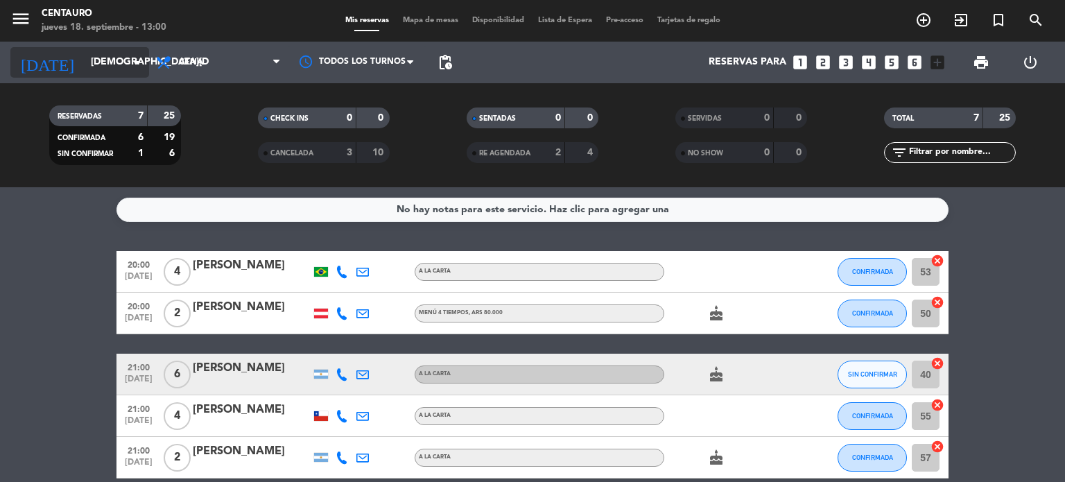
click at [106, 53] on input "[DEMOGRAPHIC_DATA][DATE]" at bounding box center [150, 62] width 132 height 25
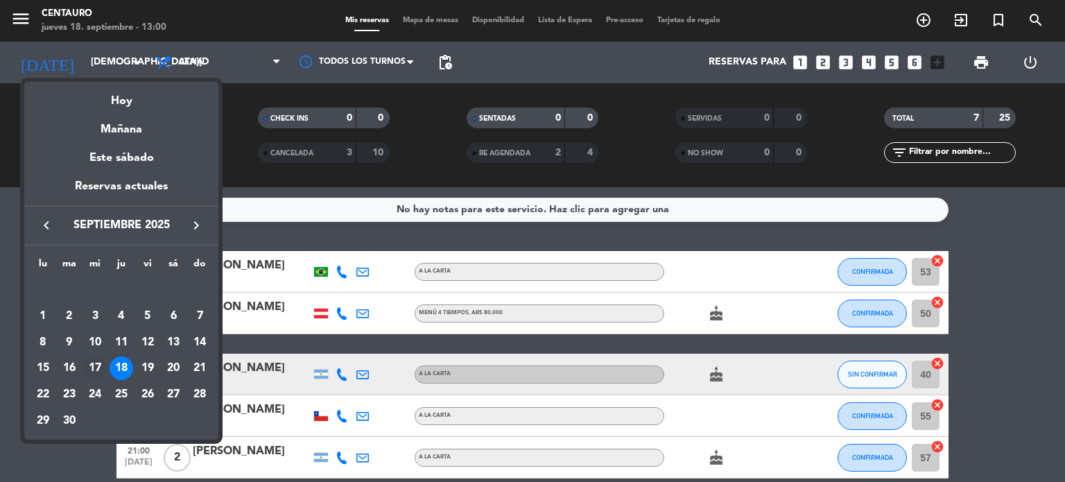
click at [94, 362] on div "17" at bounding box center [95, 368] width 24 height 24
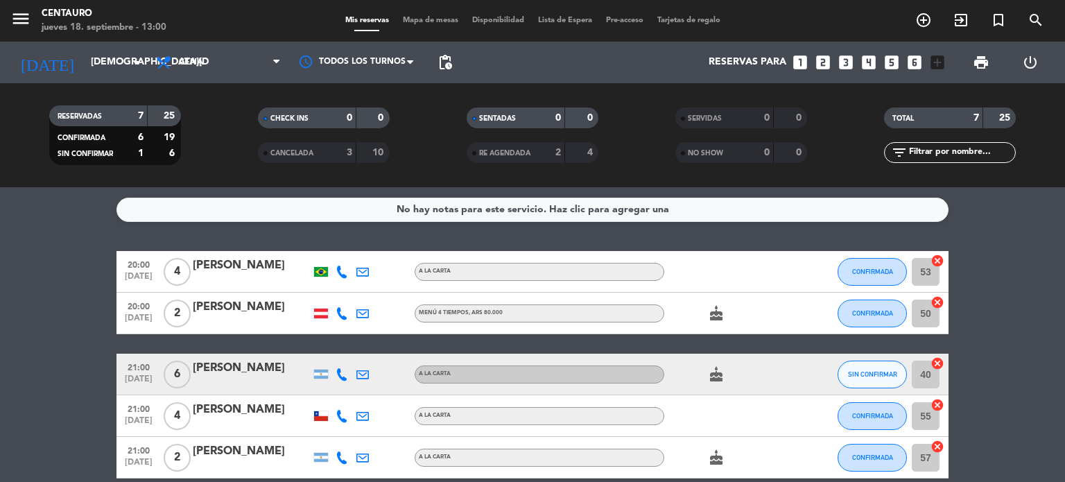
type input "[DATE]"
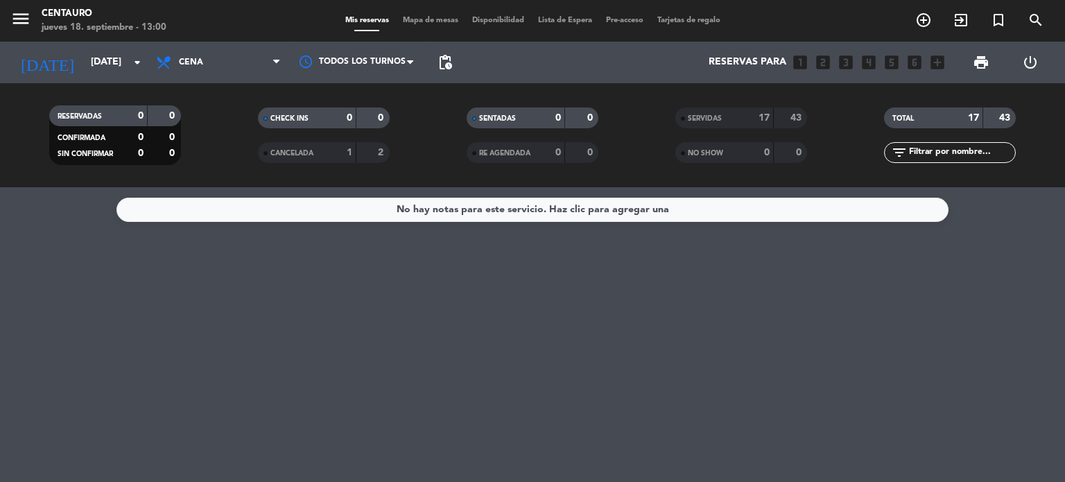
click at [735, 119] on div "SERVIDAS" at bounding box center [711, 118] width 64 height 16
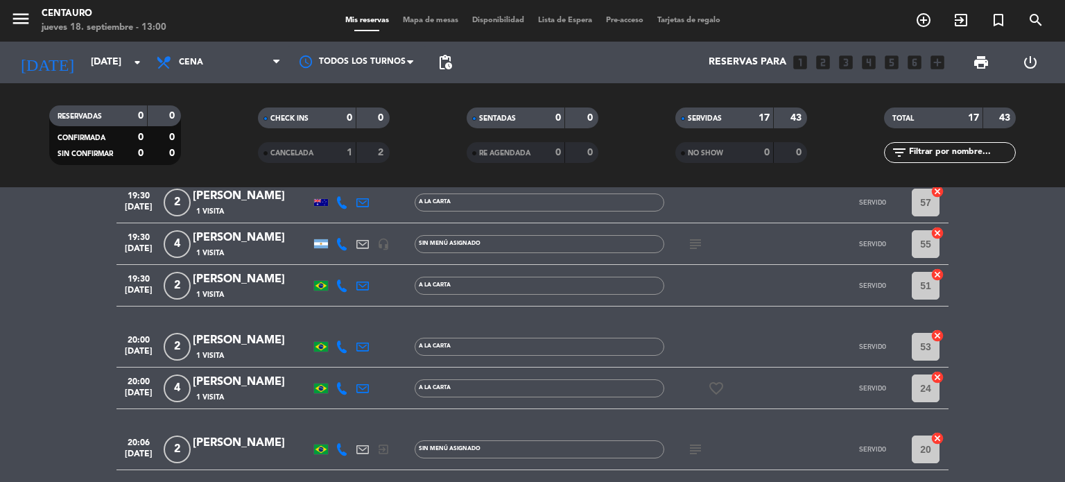
scroll to position [139, 0]
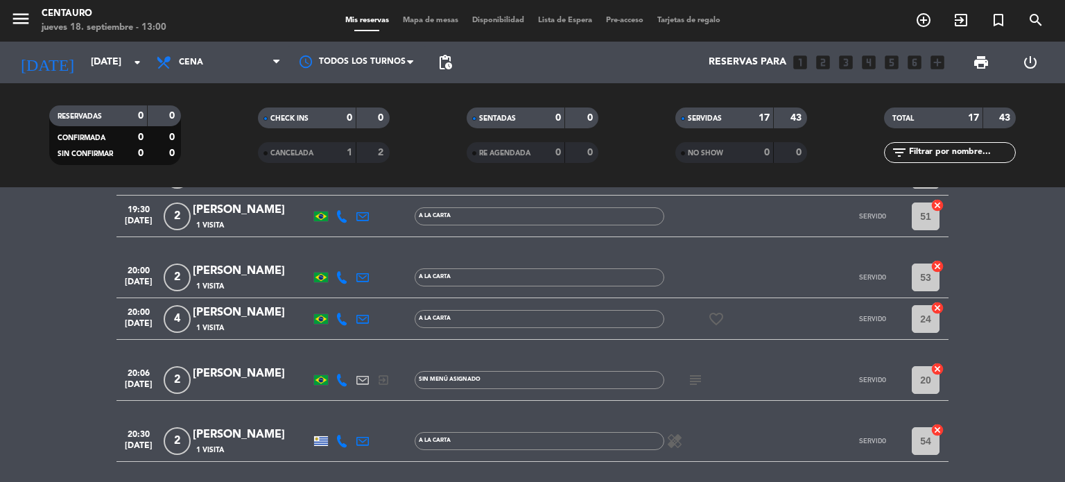
click at [339, 377] on icon at bounding box center [341, 380] width 12 height 12
click at [326, 358] on span "Copiar" at bounding box center [328, 356] width 29 height 15
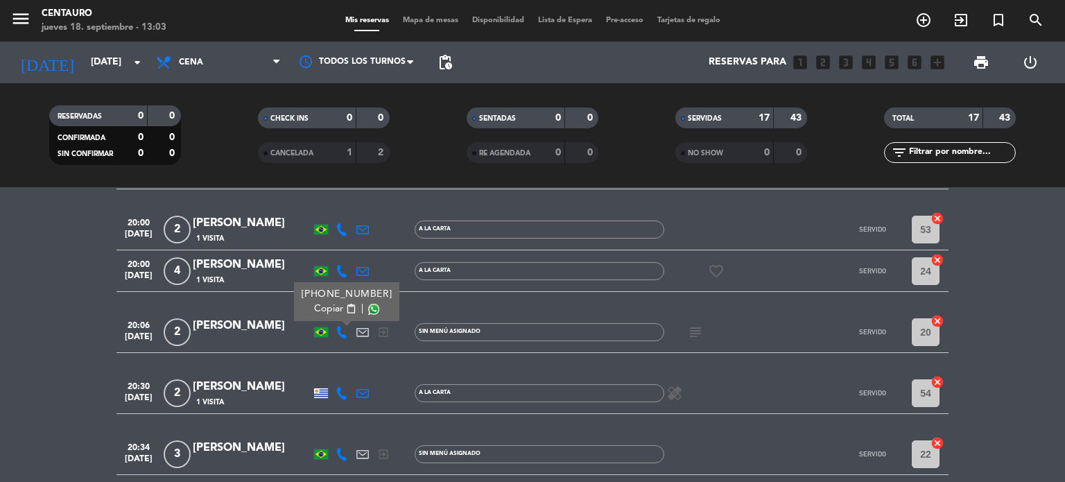
scroll to position [208, 0]
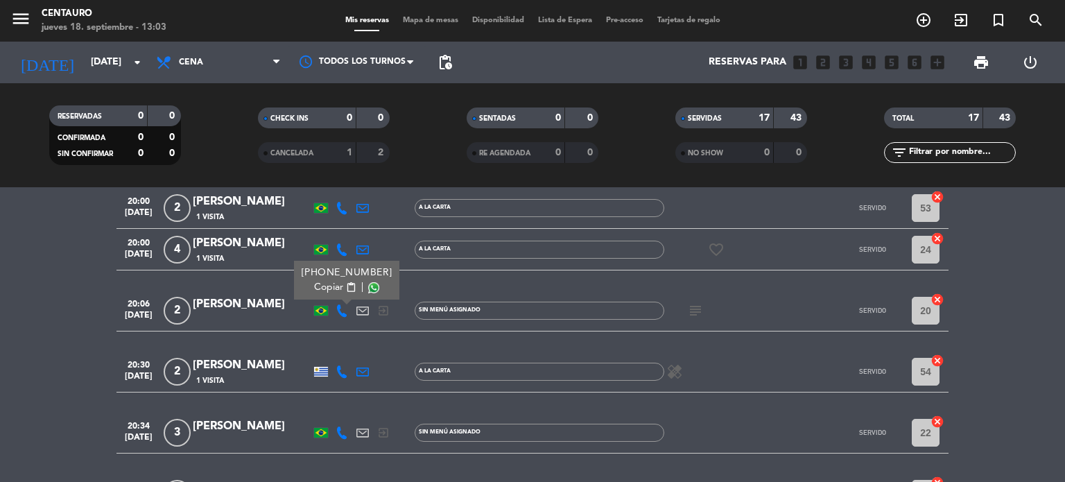
click at [343, 368] on icon at bounding box center [341, 371] width 12 height 12
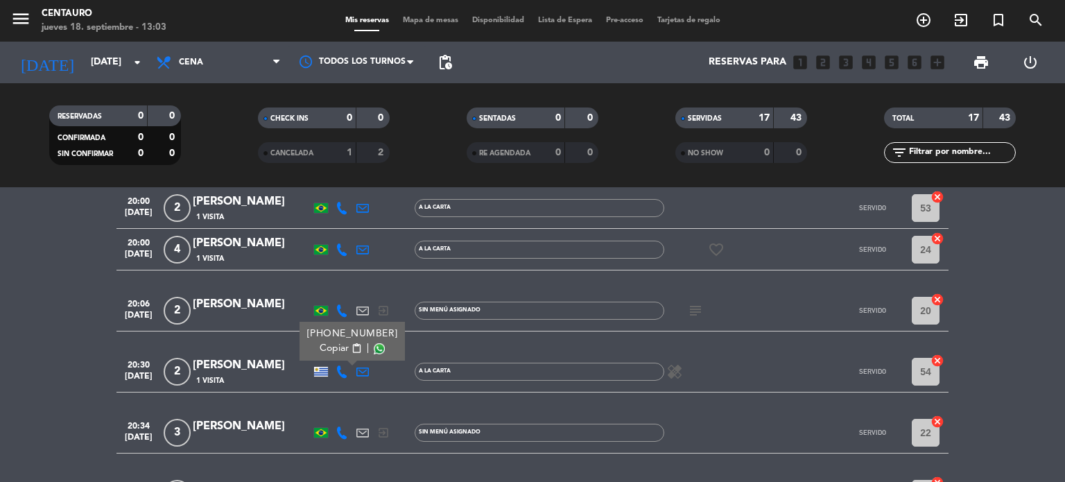
click at [328, 353] on span "Copiar" at bounding box center [334, 348] width 29 height 15
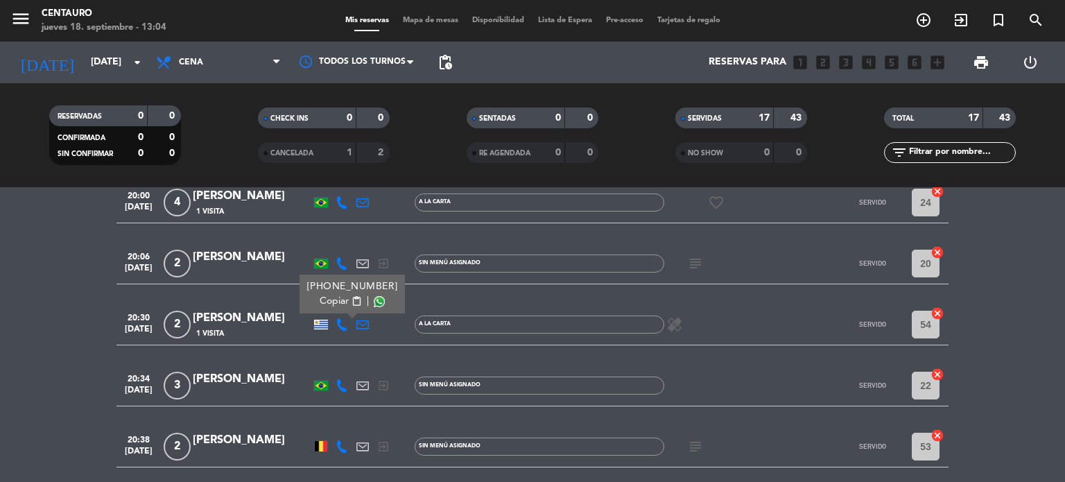
scroll to position [277, 0]
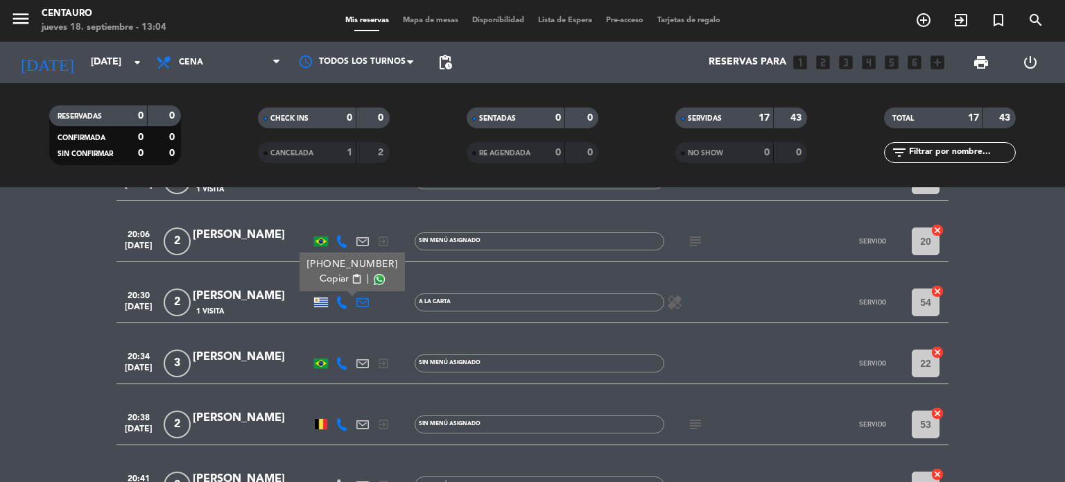
click at [338, 358] on icon at bounding box center [341, 363] width 12 height 12
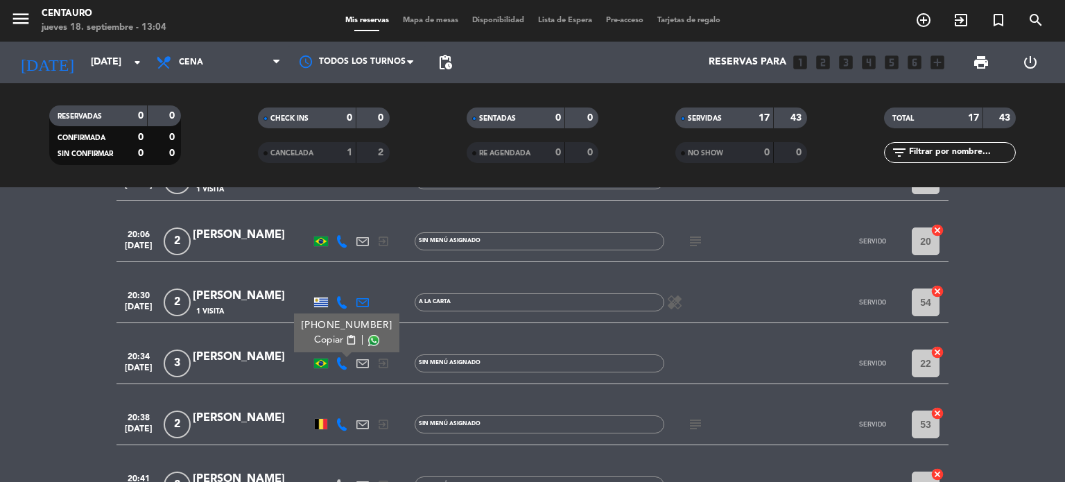
click at [328, 340] on span "Copiar" at bounding box center [328, 340] width 29 height 15
click at [342, 421] on icon at bounding box center [341, 424] width 12 height 12
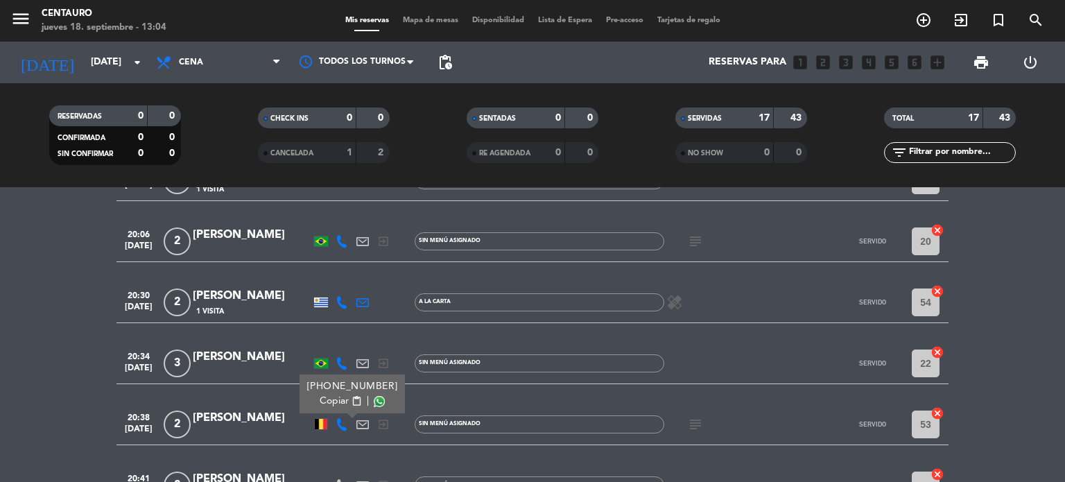
click at [327, 399] on span "Copiar" at bounding box center [334, 401] width 29 height 15
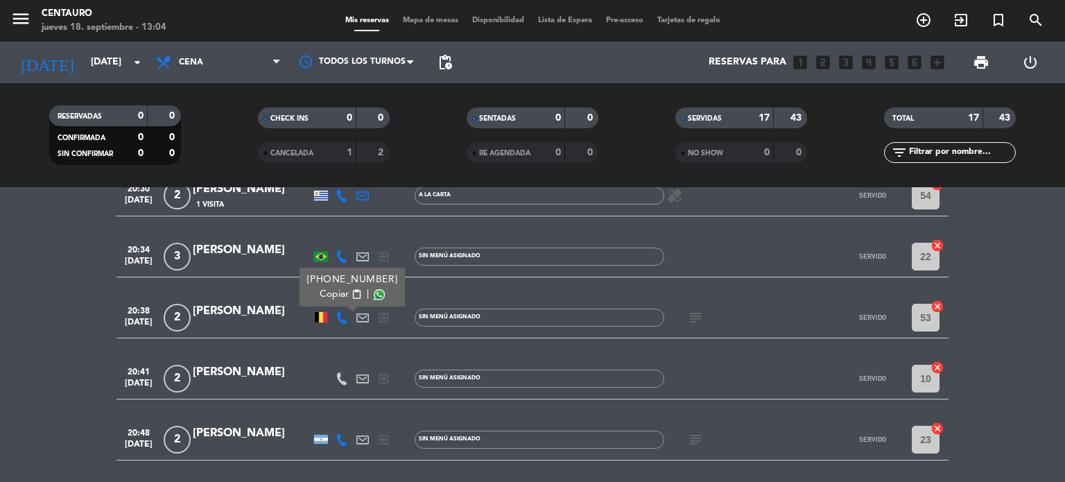
scroll to position [416, 0]
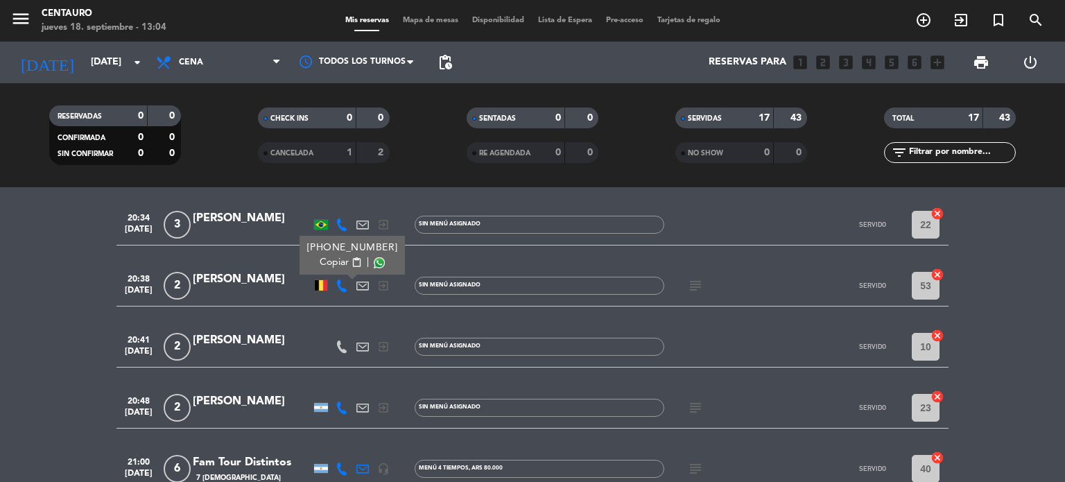
click at [341, 405] on icon at bounding box center [341, 407] width 12 height 12
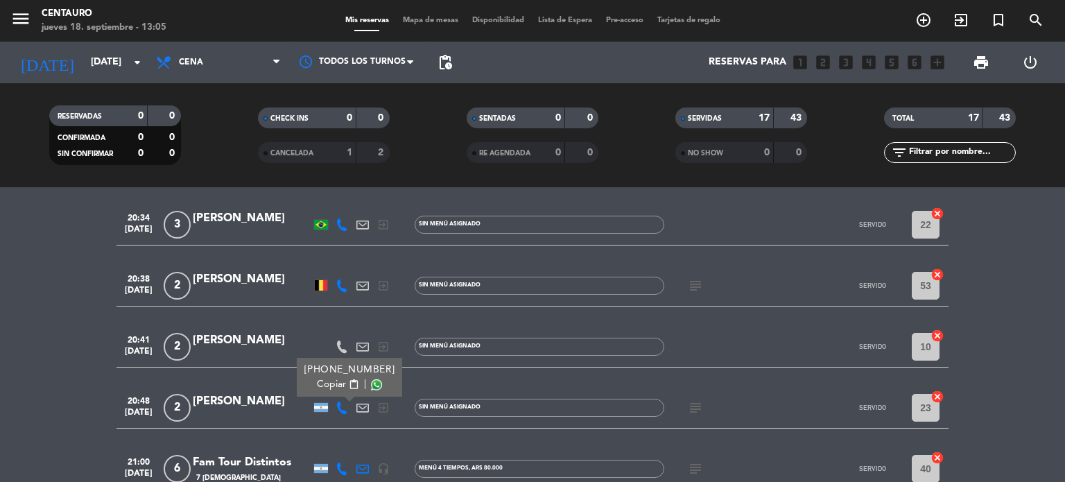
click at [329, 387] on span "Copiar" at bounding box center [331, 384] width 29 height 15
click at [693, 409] on icon "subject" at bounding box center [695, 407] width 17 height 17
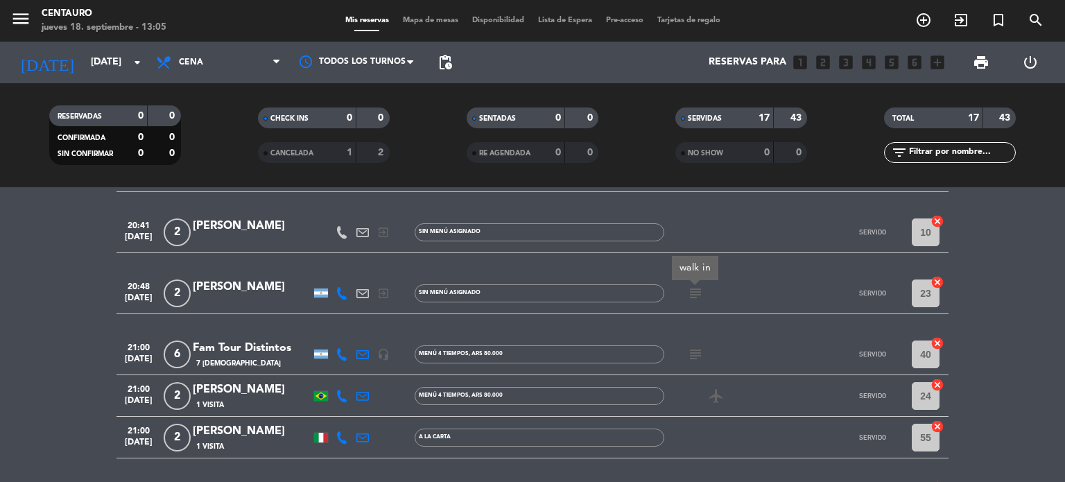
scroll to position [554, 0]
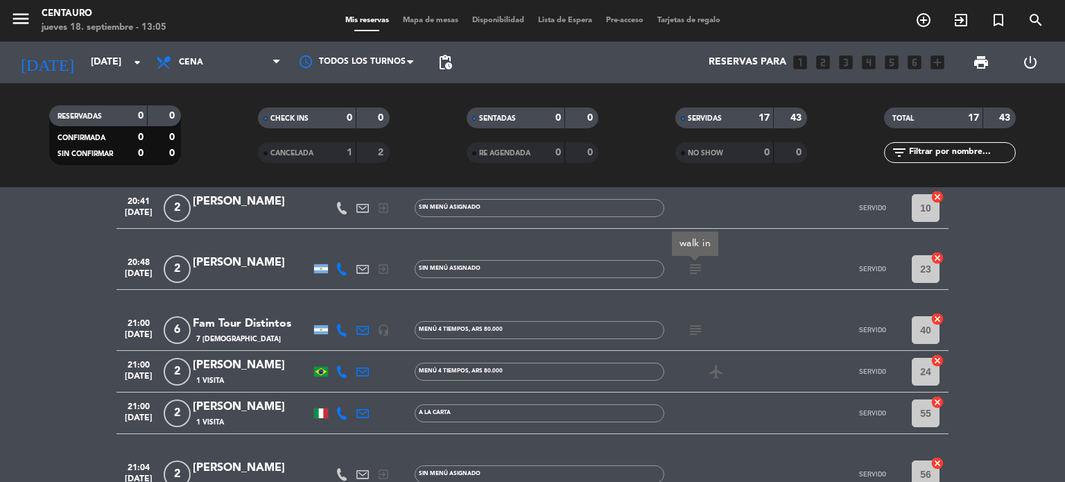
click at [338, 371] on icon at bounding box center [341, 371] width 12 height 12
click at [318, 349] on span "Copiar" at bounding box center [328, 348] width 29 height 15
